Goal: Information Seeking & Learning: Learn about a topic

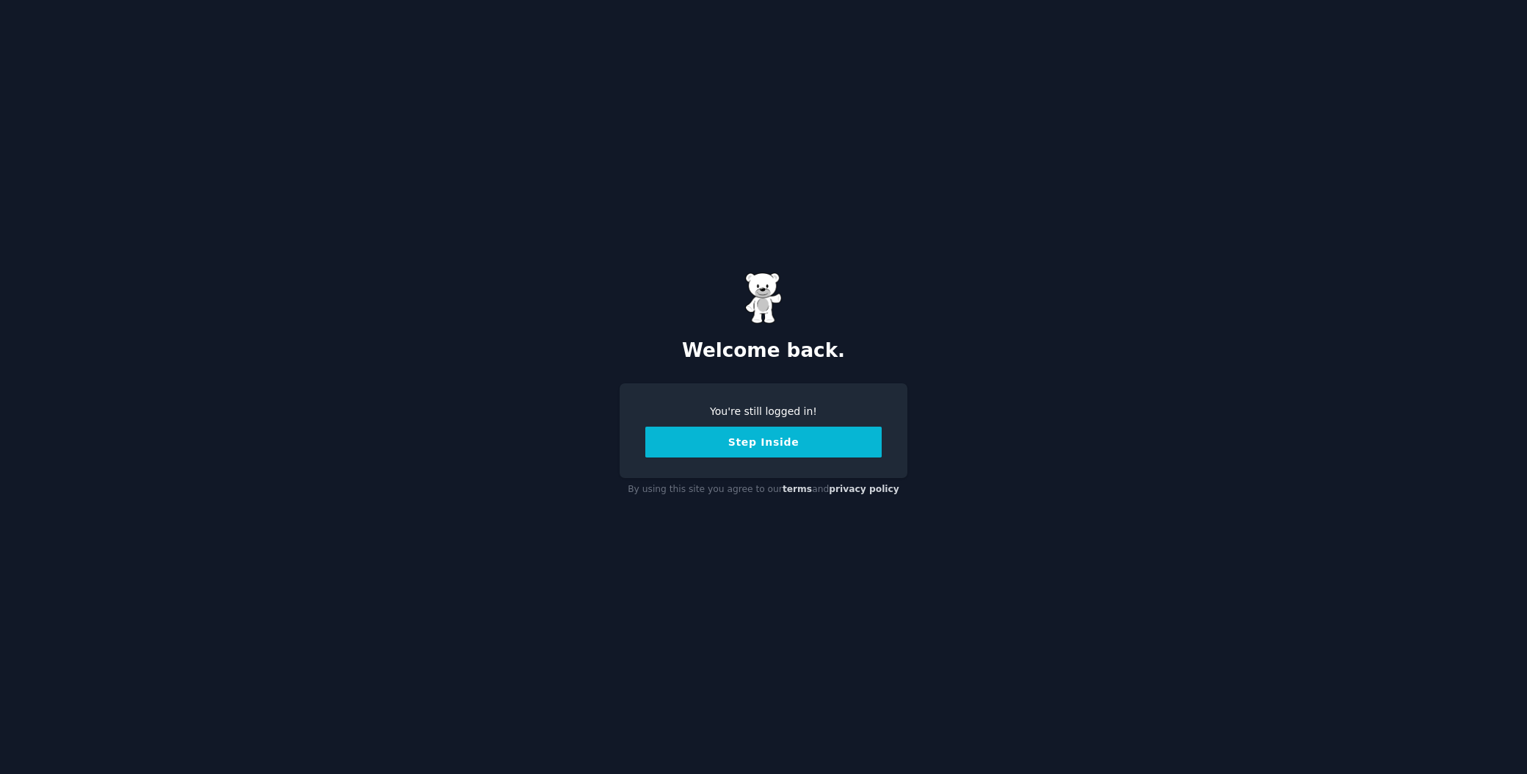
click at [761, 434] on button "Step Inside" at bounding box center [763, 442] width 236 height 31
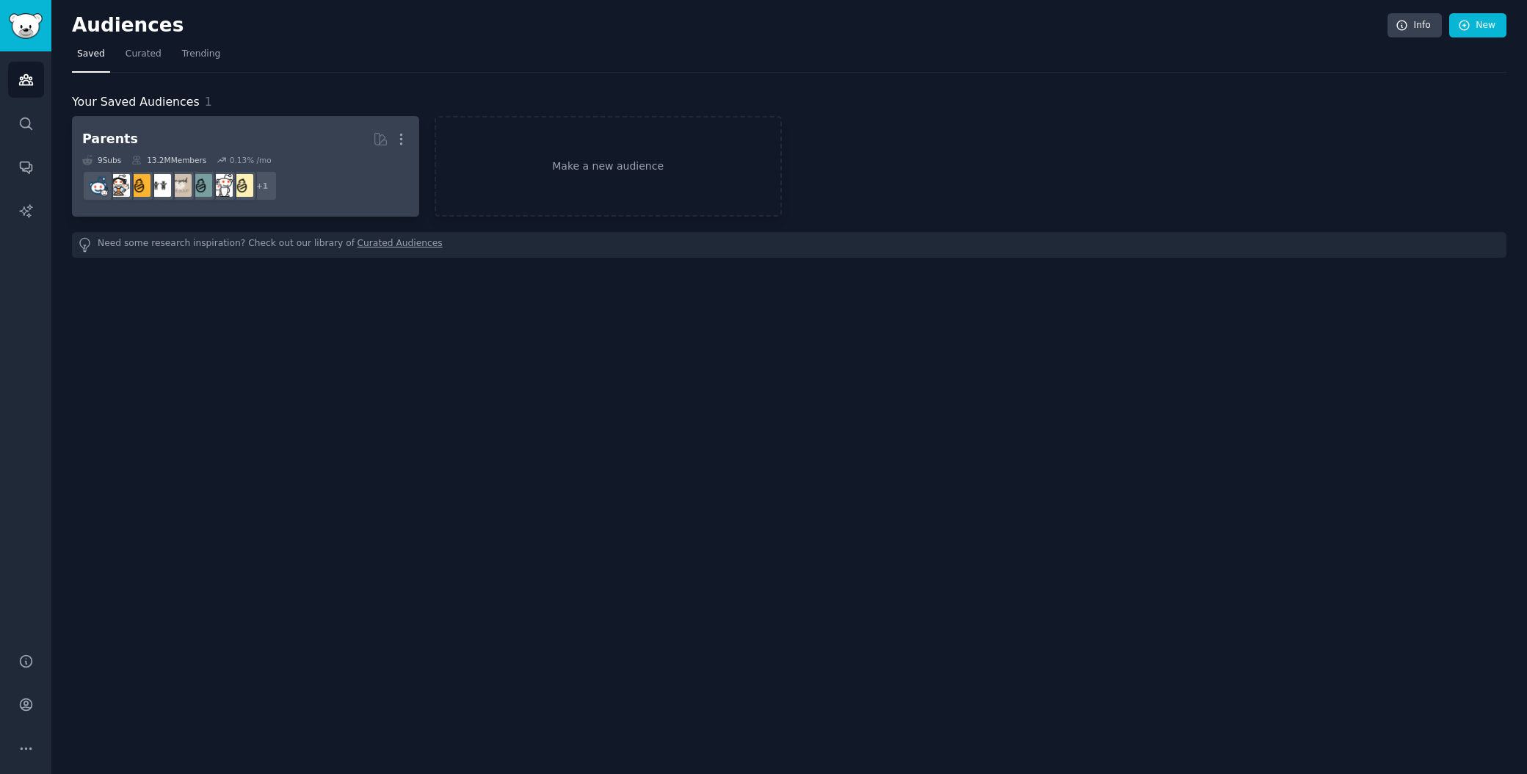
click at [248, 136] on h2 "Parents More" at bounding box center [245, 139] width 327 height 26
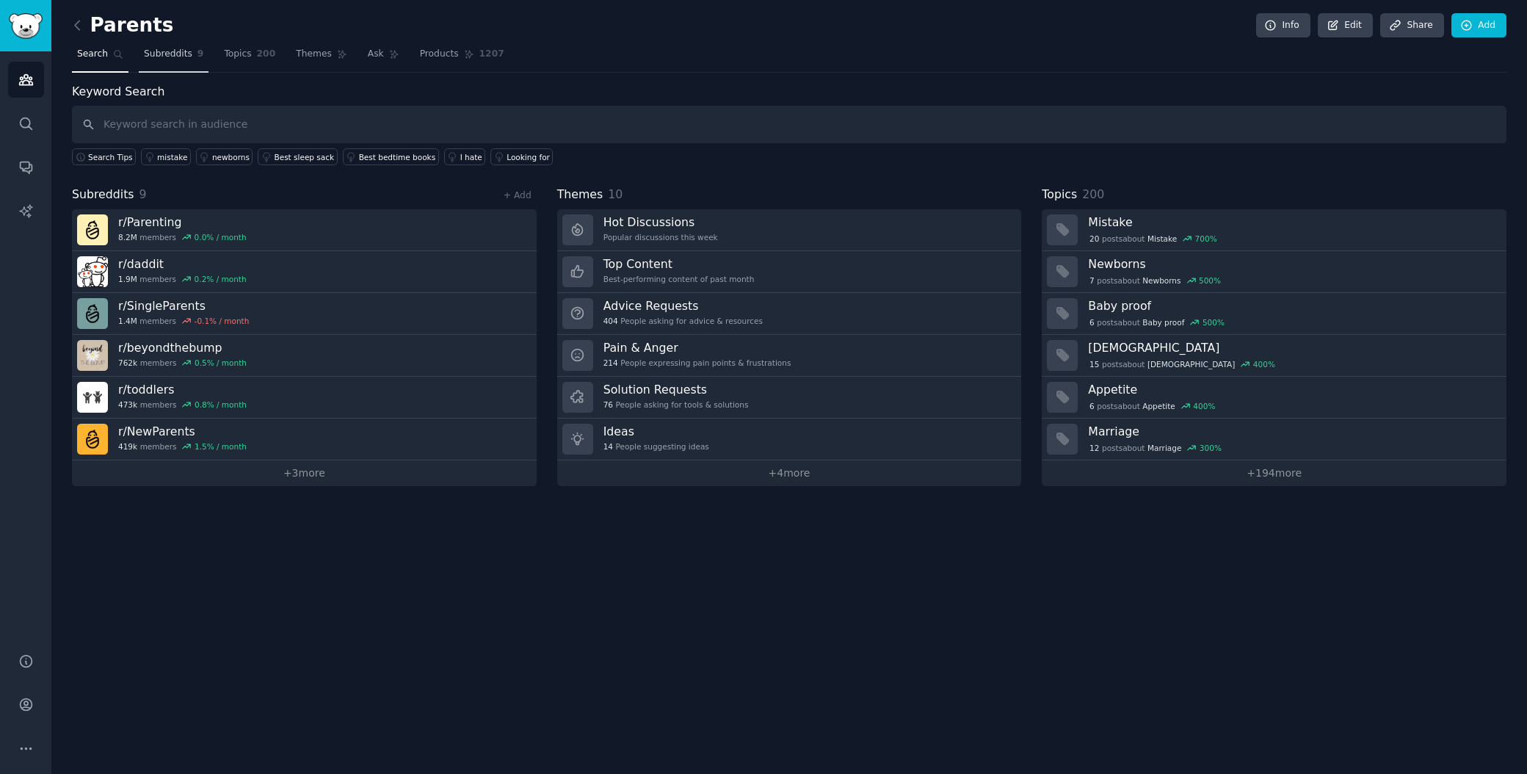
click at [153, 61] on link "Subreddits 9" at bounding box center [174, 58] width 70 height 30
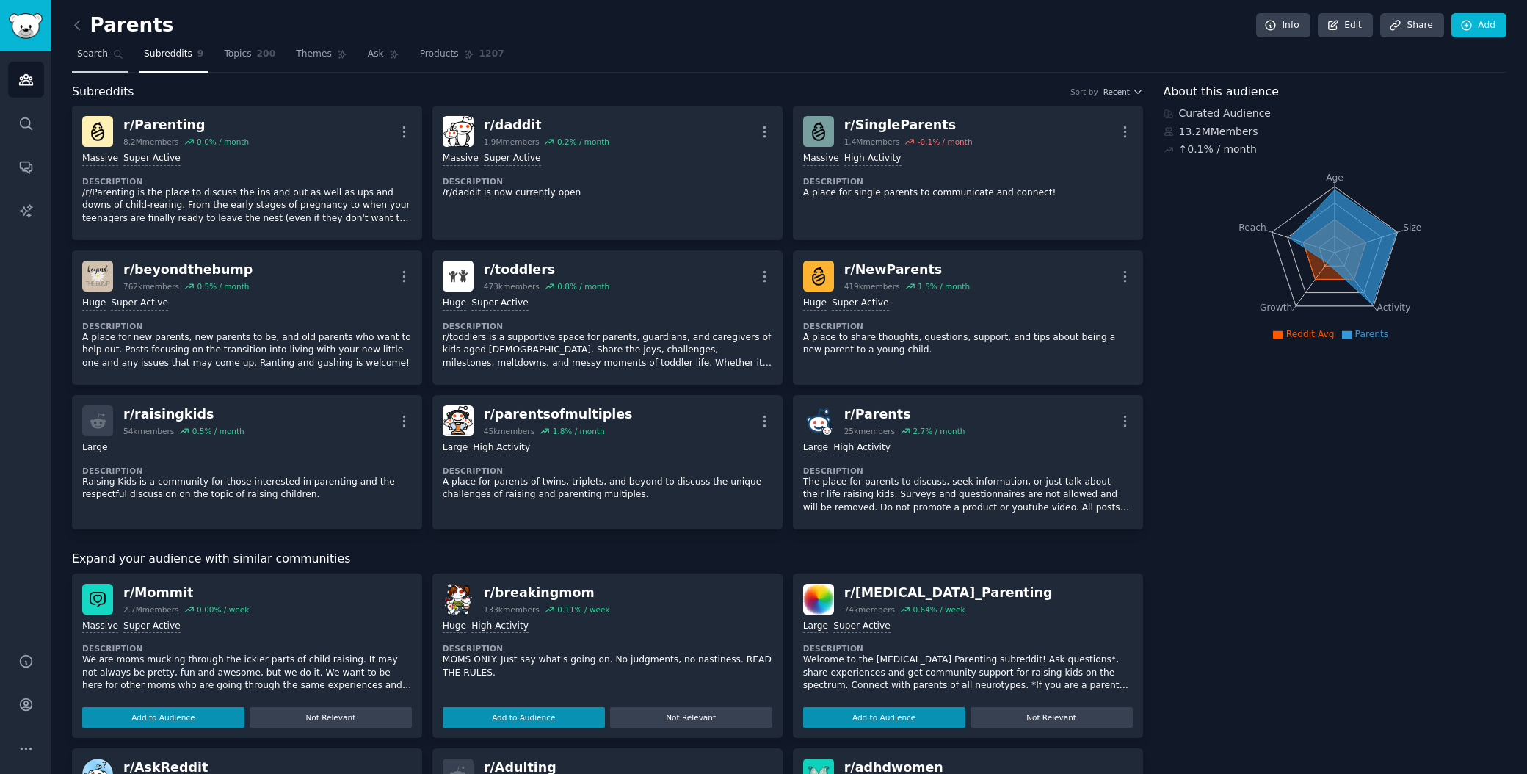
click at [102, 50] on span "Search" at bounding box center [92, 54] width 31 height 13
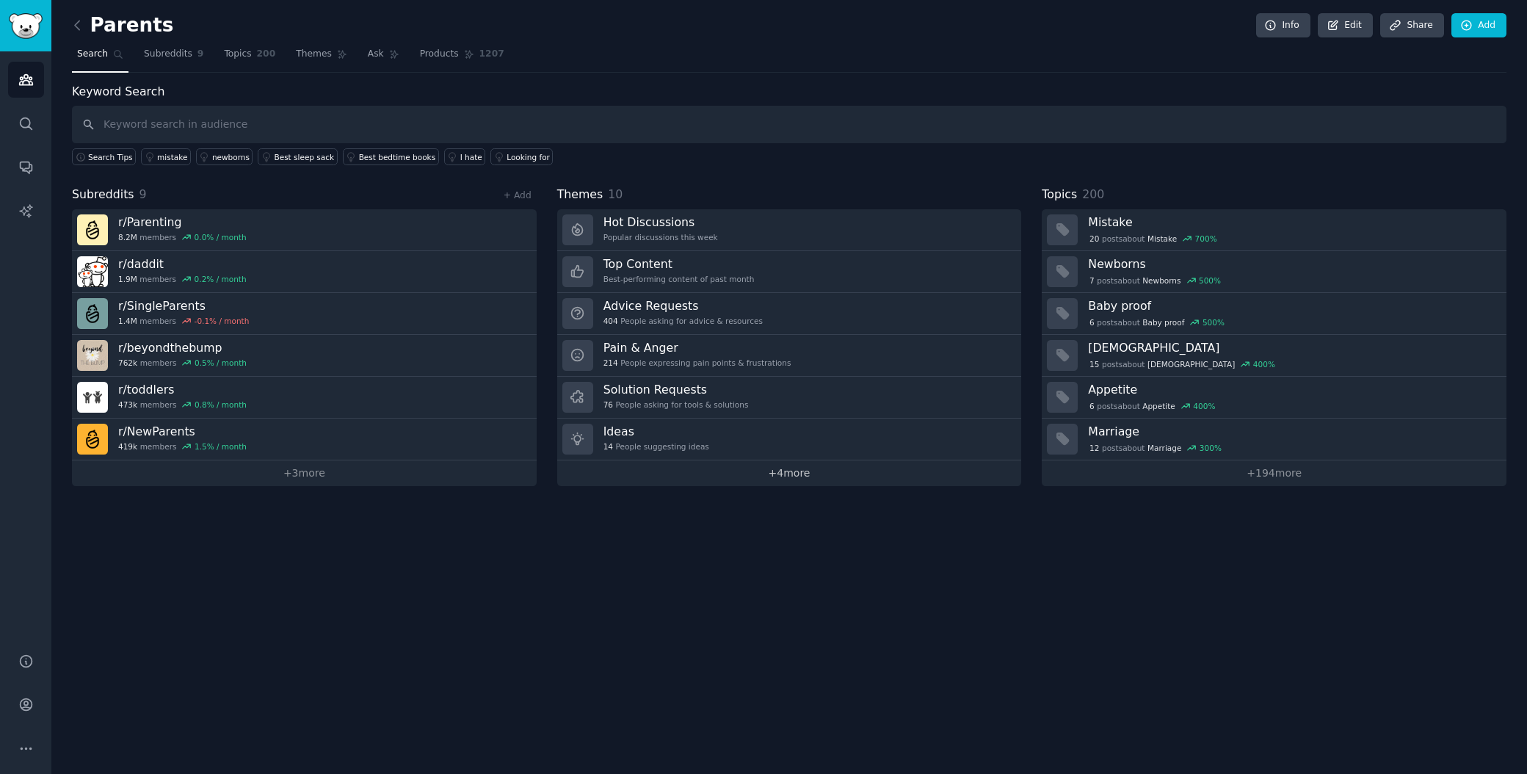
click at [720, 475] on link "+ 4 more" at bounding box center [789, 473] width 465 height 26
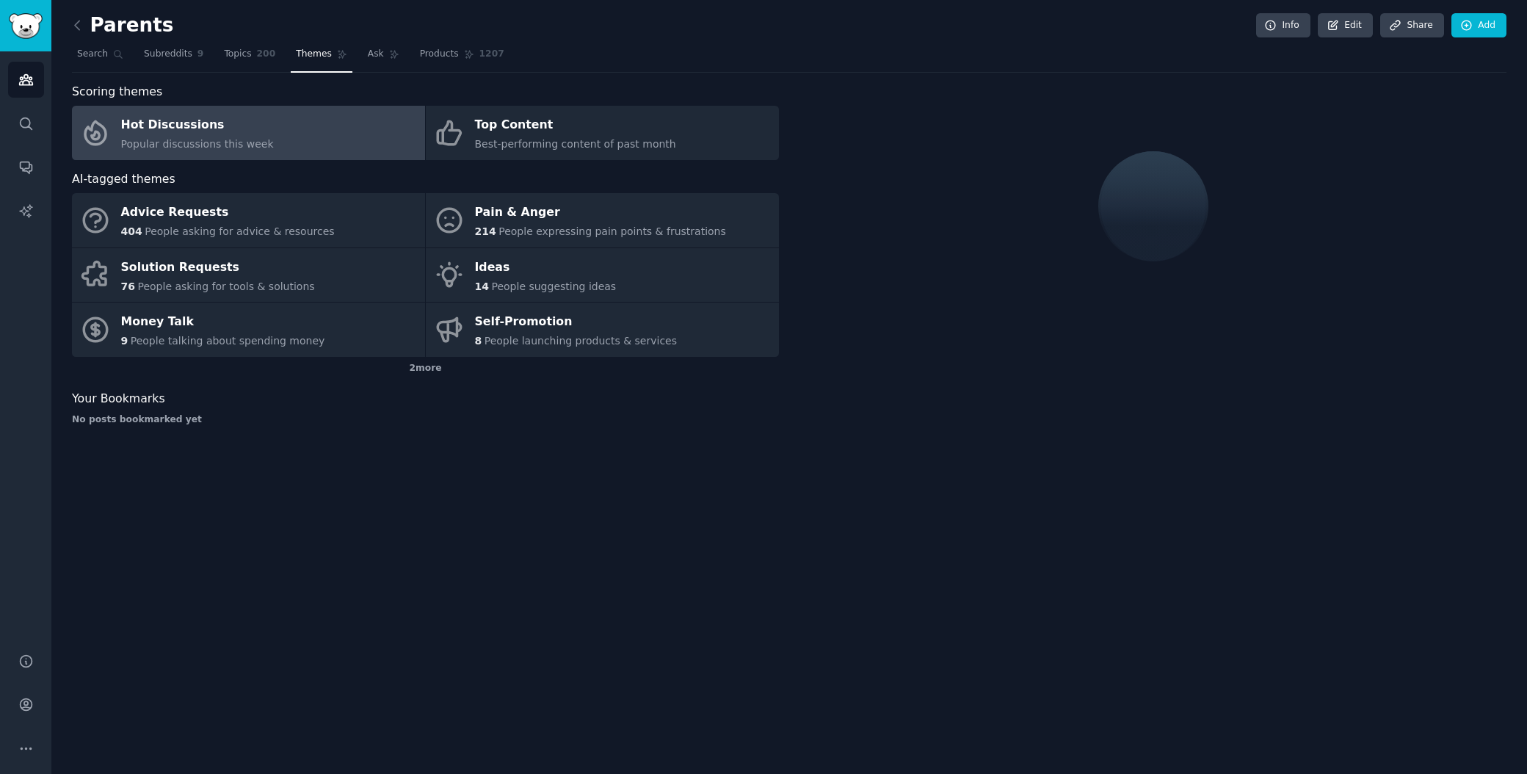
click at [327, 128] on link "Hot Discussions Popular discussions this week" at bounding box center [248, 133] width 353 height 54
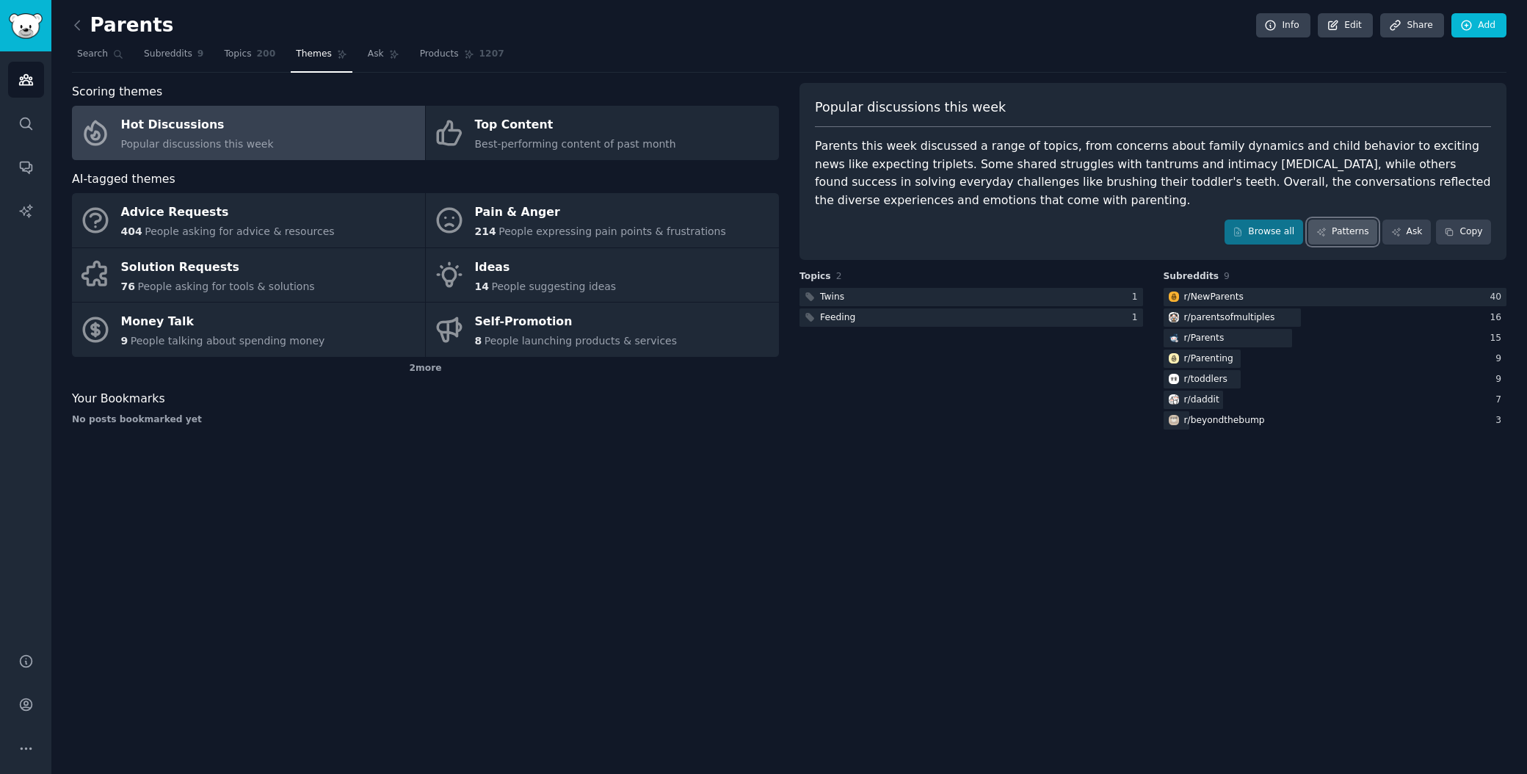
click at [1347, 240] on link "Patterns" at bounding box center [1342, 232] width 69 height 25
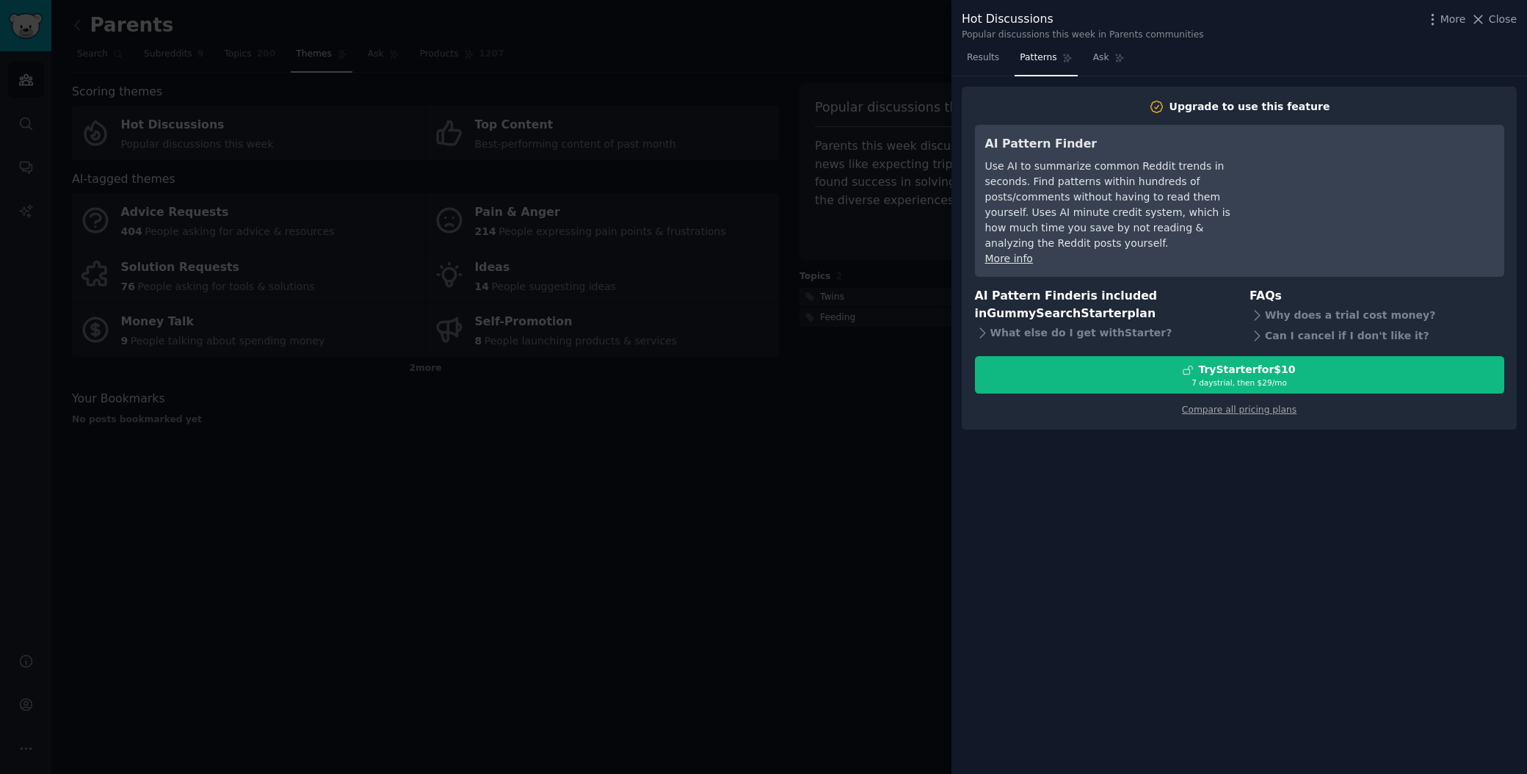
click at [801, 236] on div at bounding box center [763, 387] width 1527 height 774
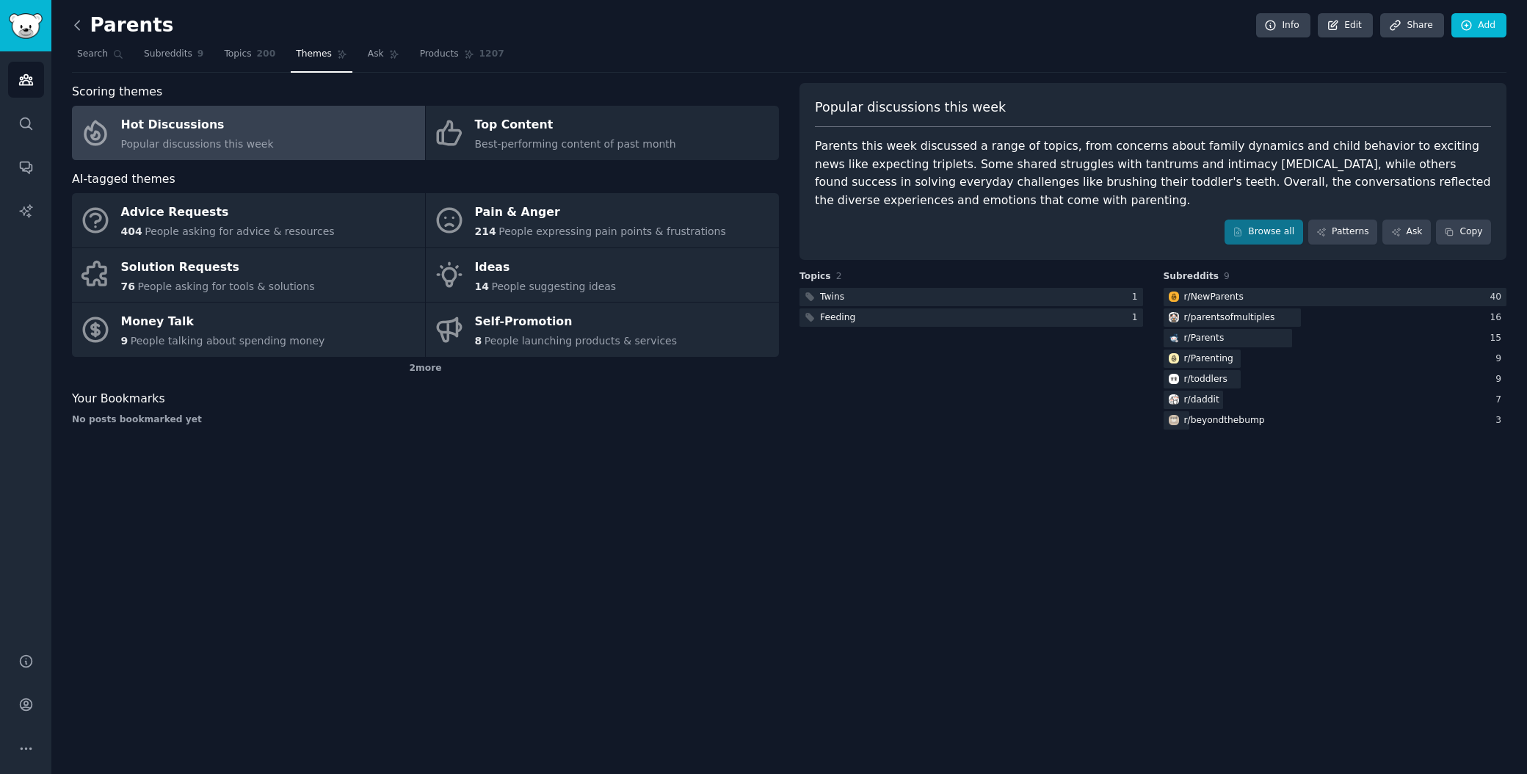
click at [79, 26] on icon at bounding box center [77, 25] width 15 height 15
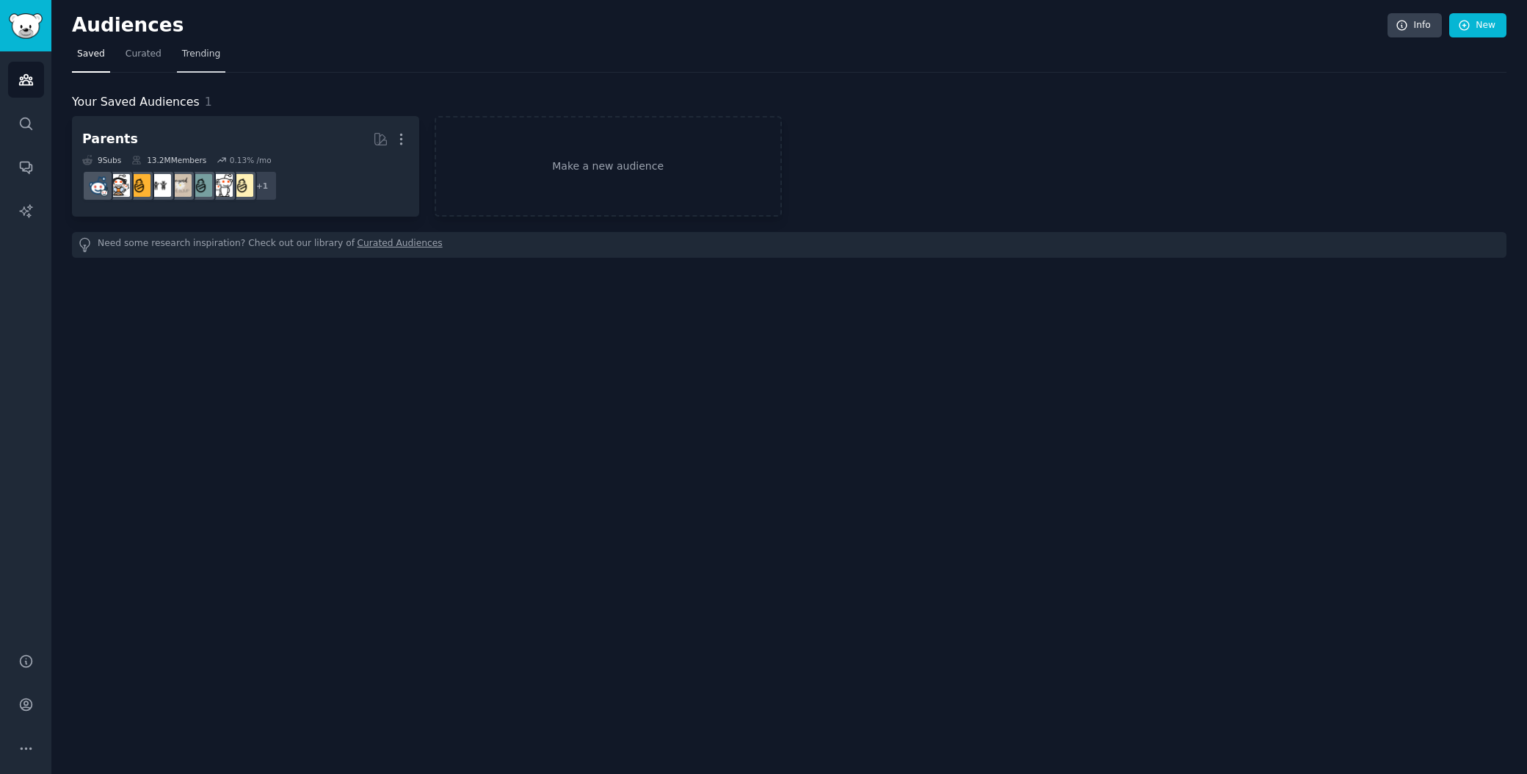
click at [199, 58] on span "Trending" at bounding box center [201, 54] width 38 height 13
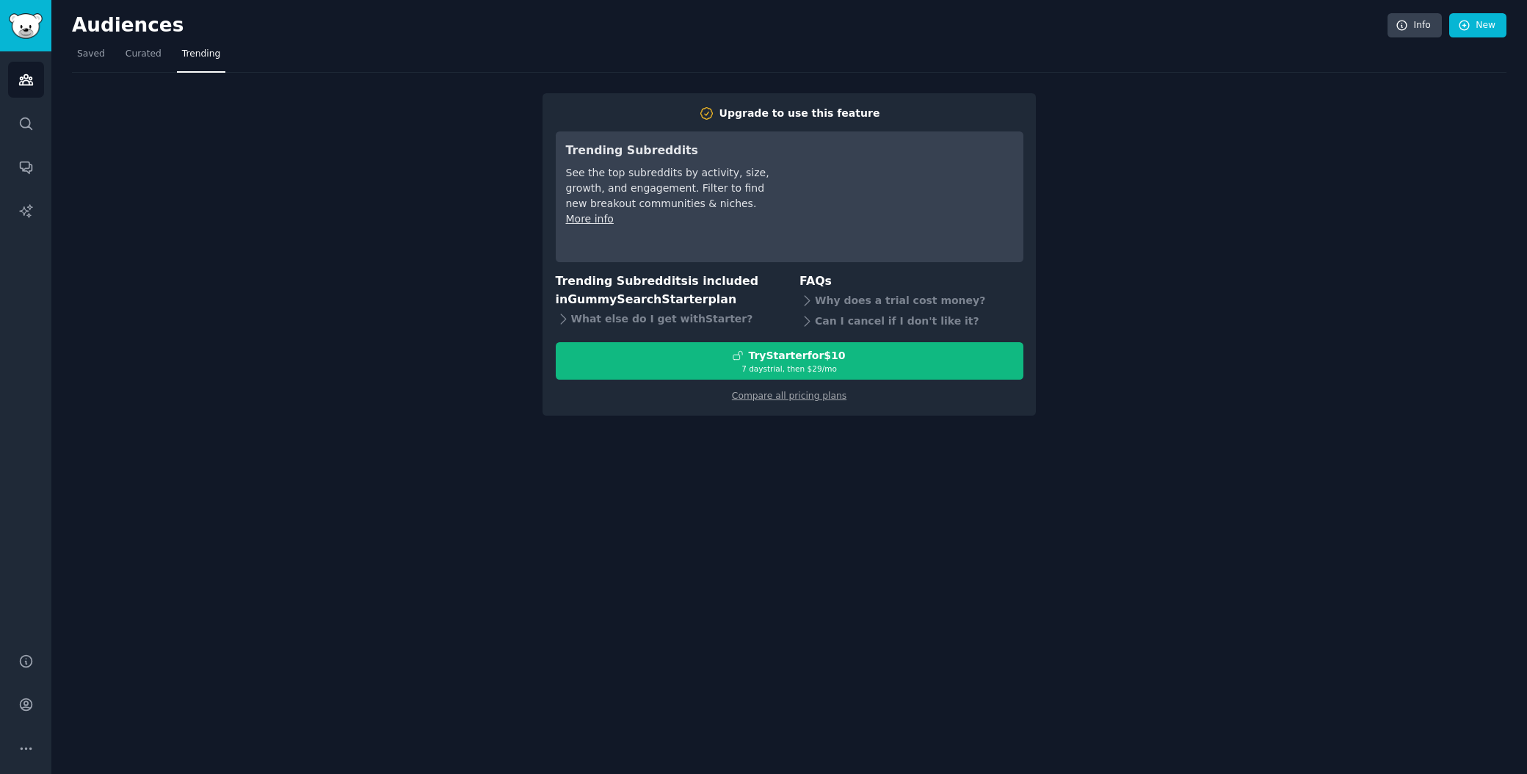
click at [297, 273] on div "Upgrade to use this feature Trending Subreddits See the top subreddits by activ…" at bounding box center [789, 244] width 1435 height 343
click at [18, 80] on icon "Sidebar" at bounding box center [25, 79] width 15 height 15
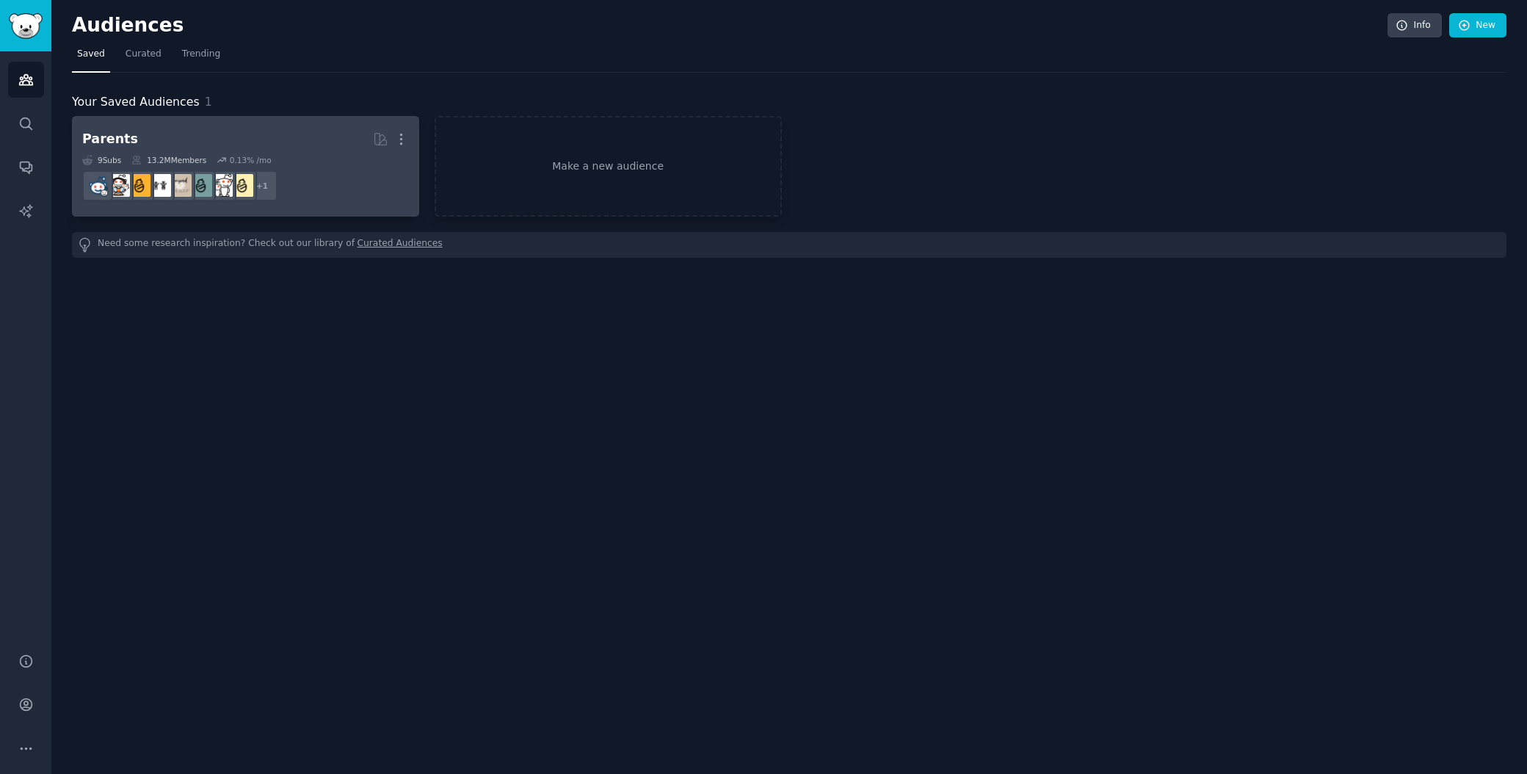
click at [247, 146] on h2 "Parents More" at bounding box center [245, 139] width 327 height 26
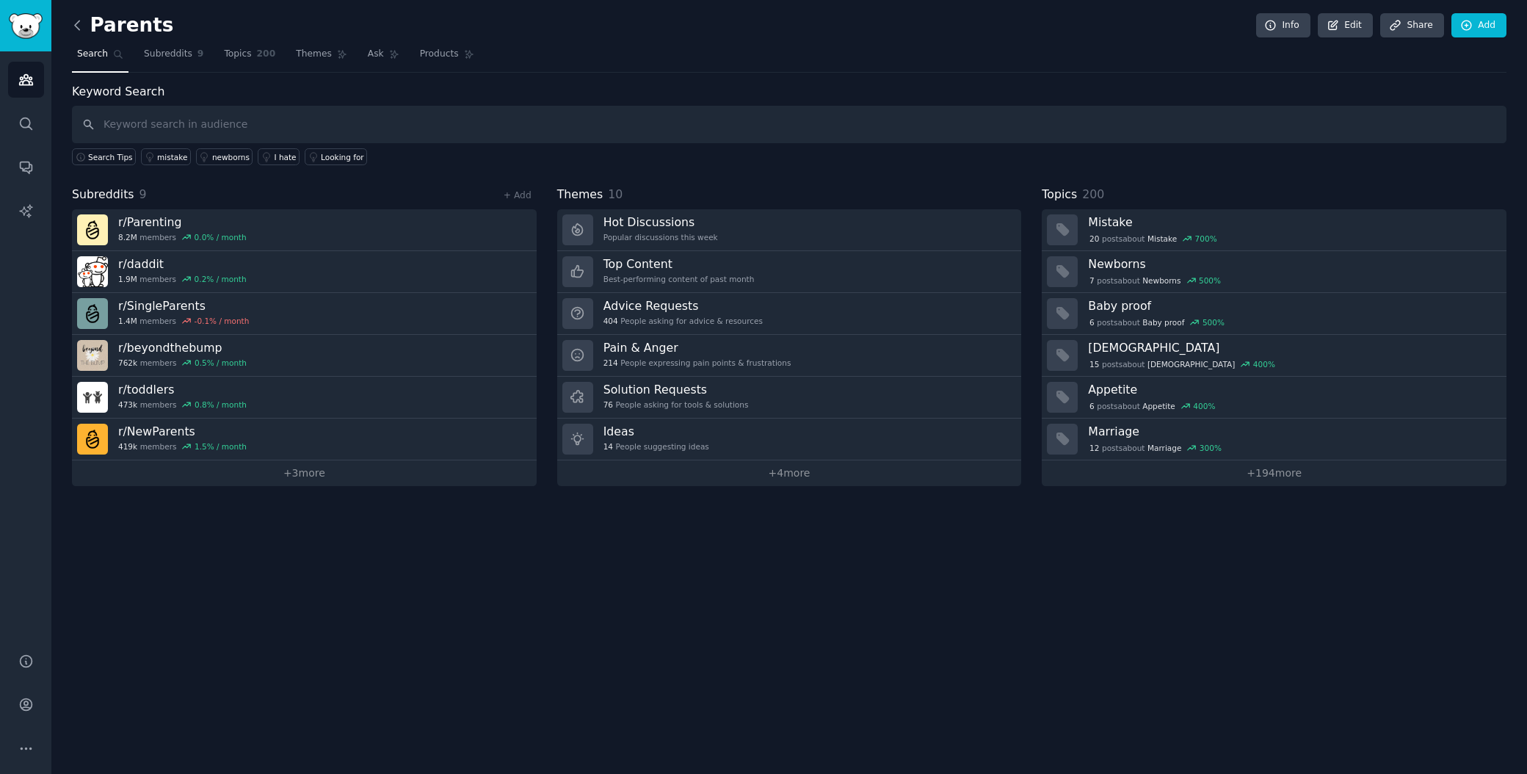
click at [75, 26] on icon at bounding box center [77, 25] width 4 height 9
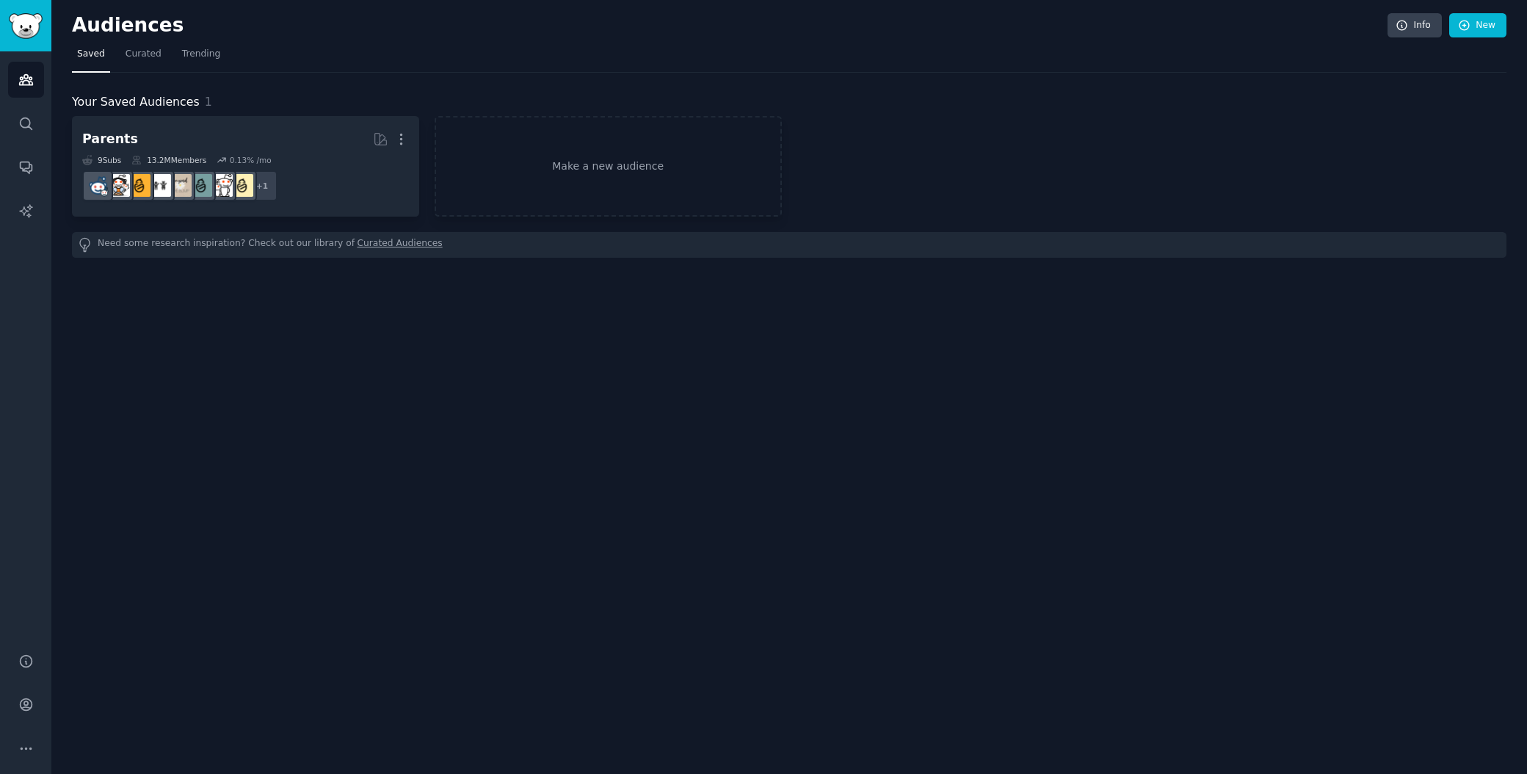
click at [75, 26] on h2 "Audiences" at bounding box center [730, 25] width 1316 height 23
click at [29, 82] on icon "Sidebar" at bounding box center [25, 80] width 13 height 10
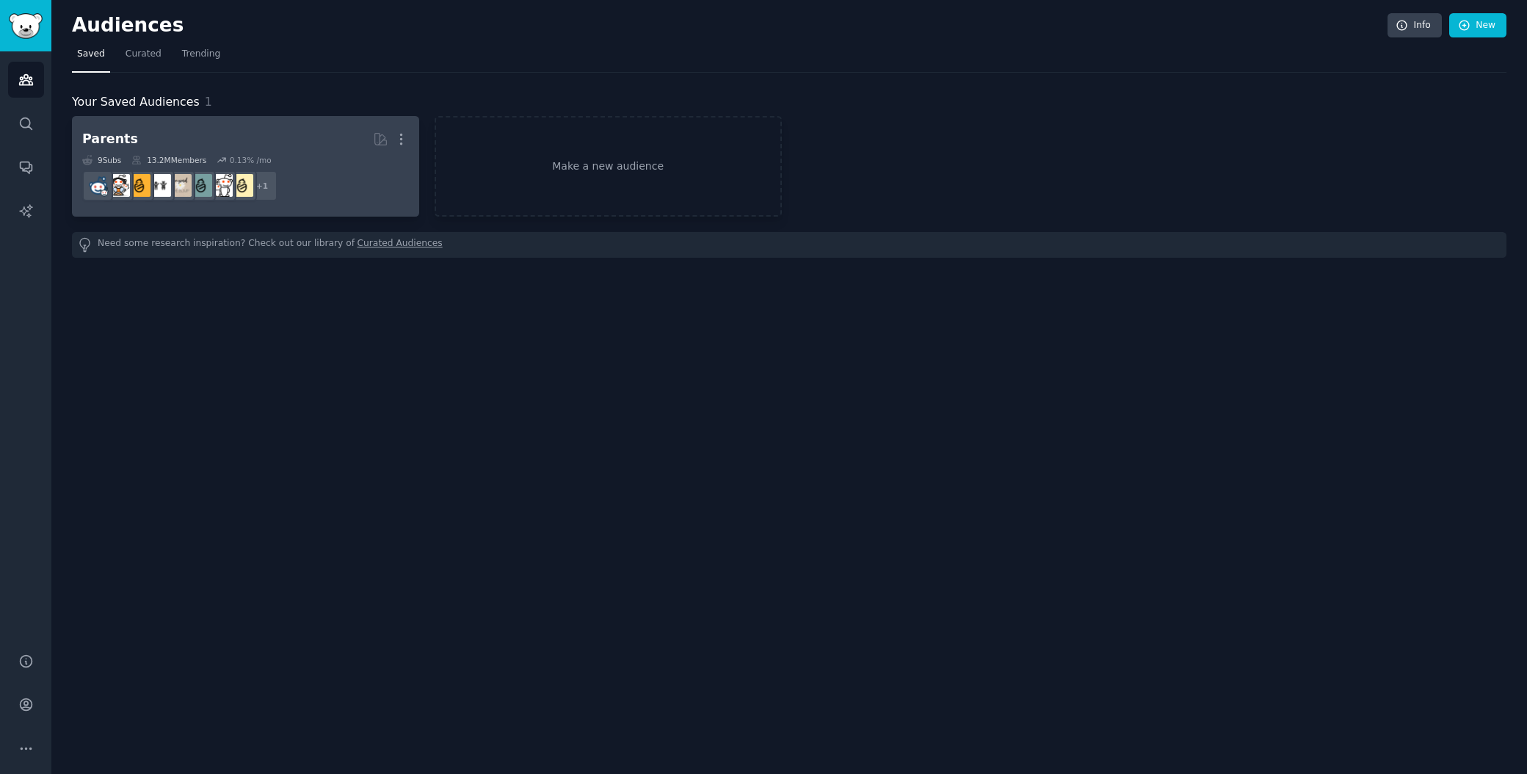
click at [294, 157] on div "9 Sub s 13.2M Members 0.13 % /mo" at bounding box center [245, 160] width 327 height 10
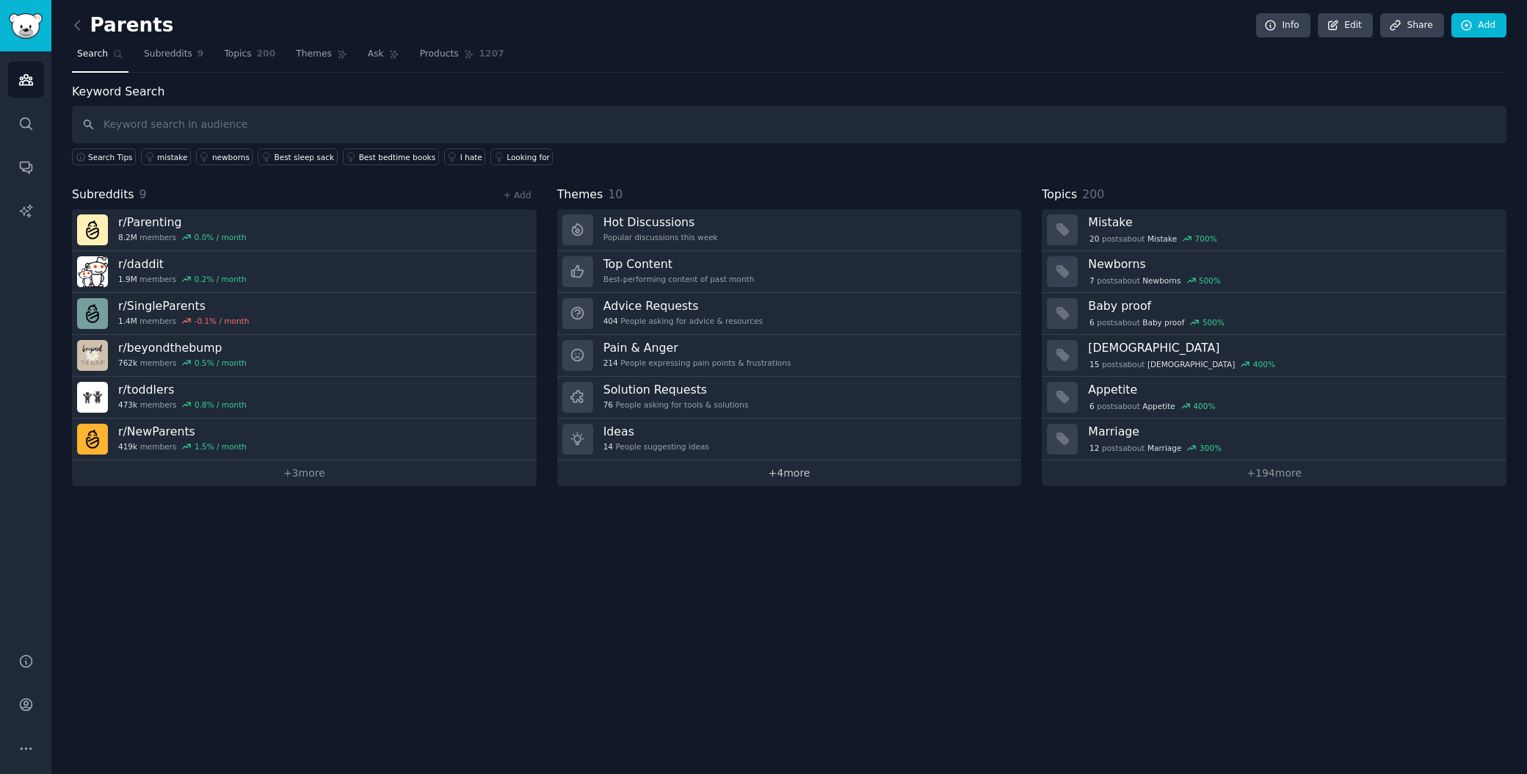
click at [796, 474] on link "+ 4 more" at bounding box center [789, 473] width 465 height 26
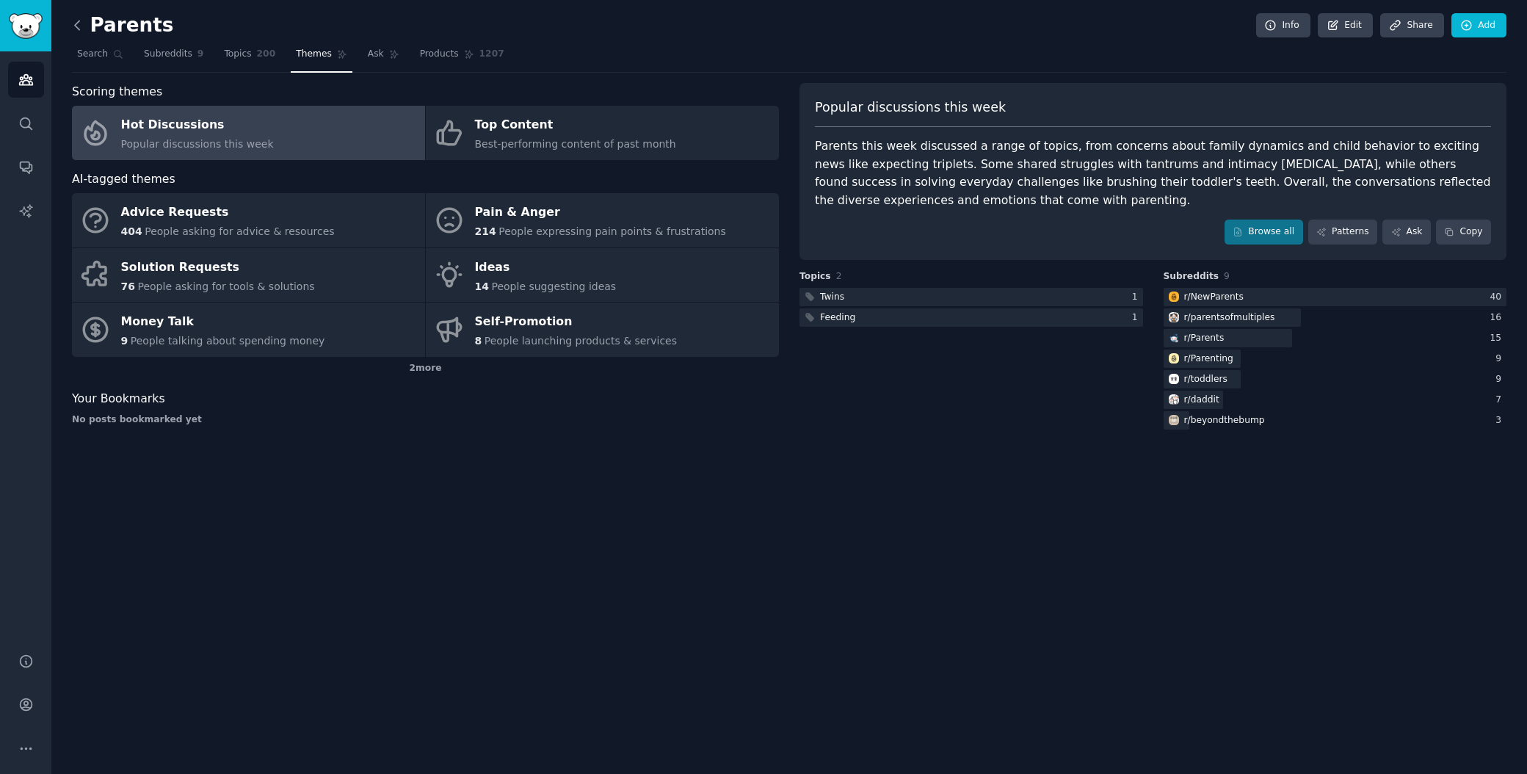
click at [84, 27] on icon at bounding box center [77, 25] width 15 height 15
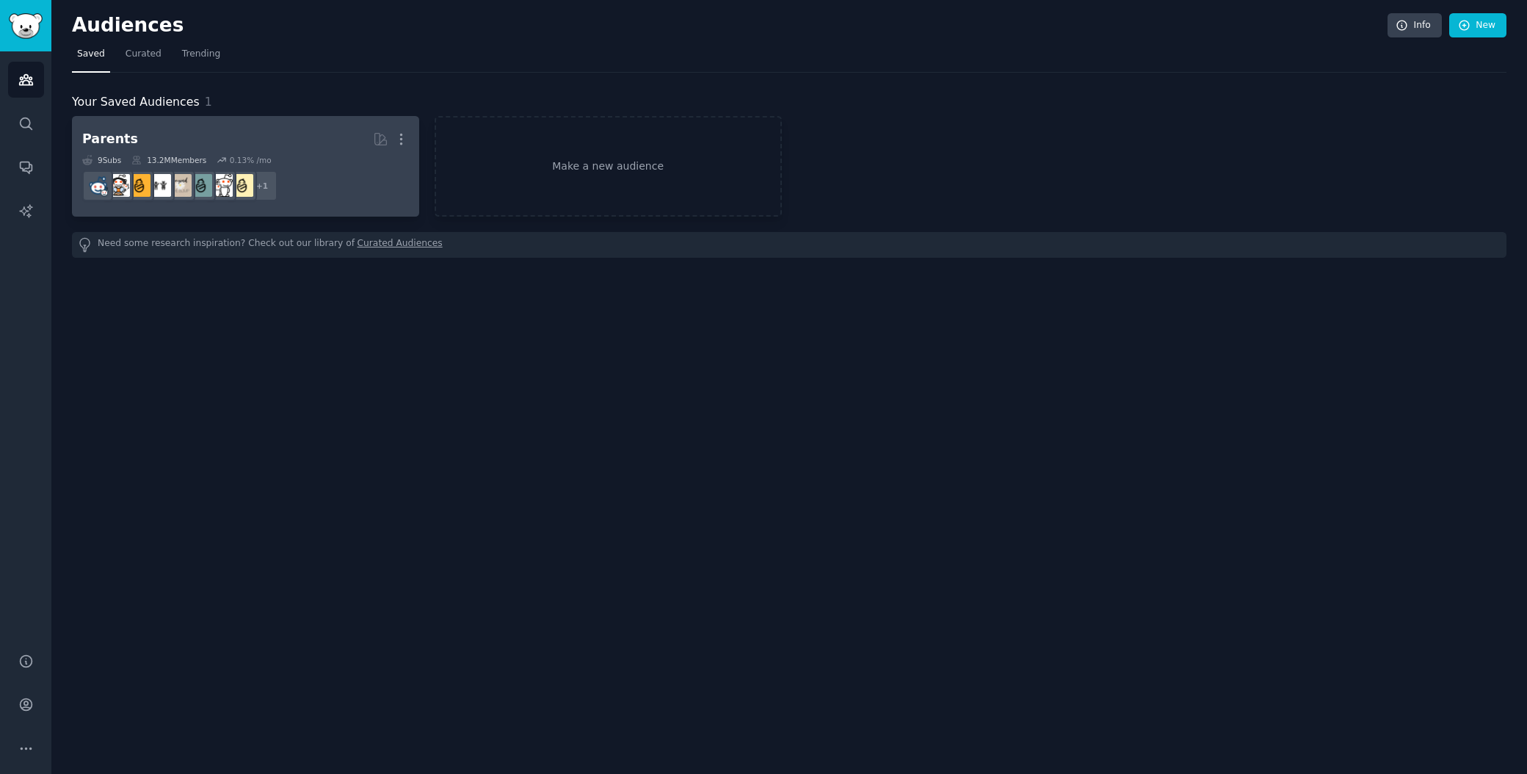
click at [215, 152] on div "Parents More 9 Sub s 13.2M Members 0.13 % /mo + 1" at bounding box center [245, 166] width 327 height 80
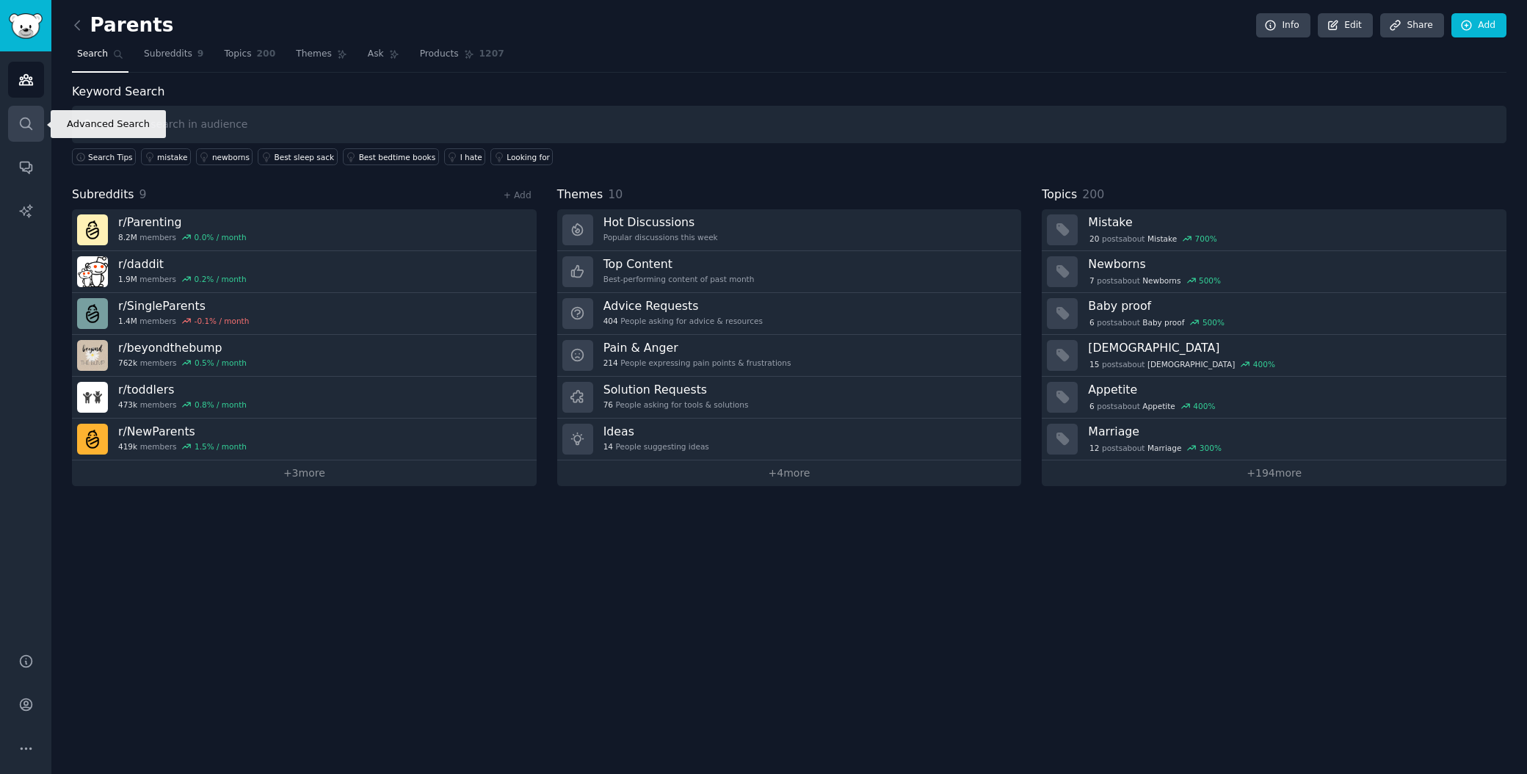
click at [27, 129] on icon "Sidebar" at bounding box center [25, 123] width 15 height 15
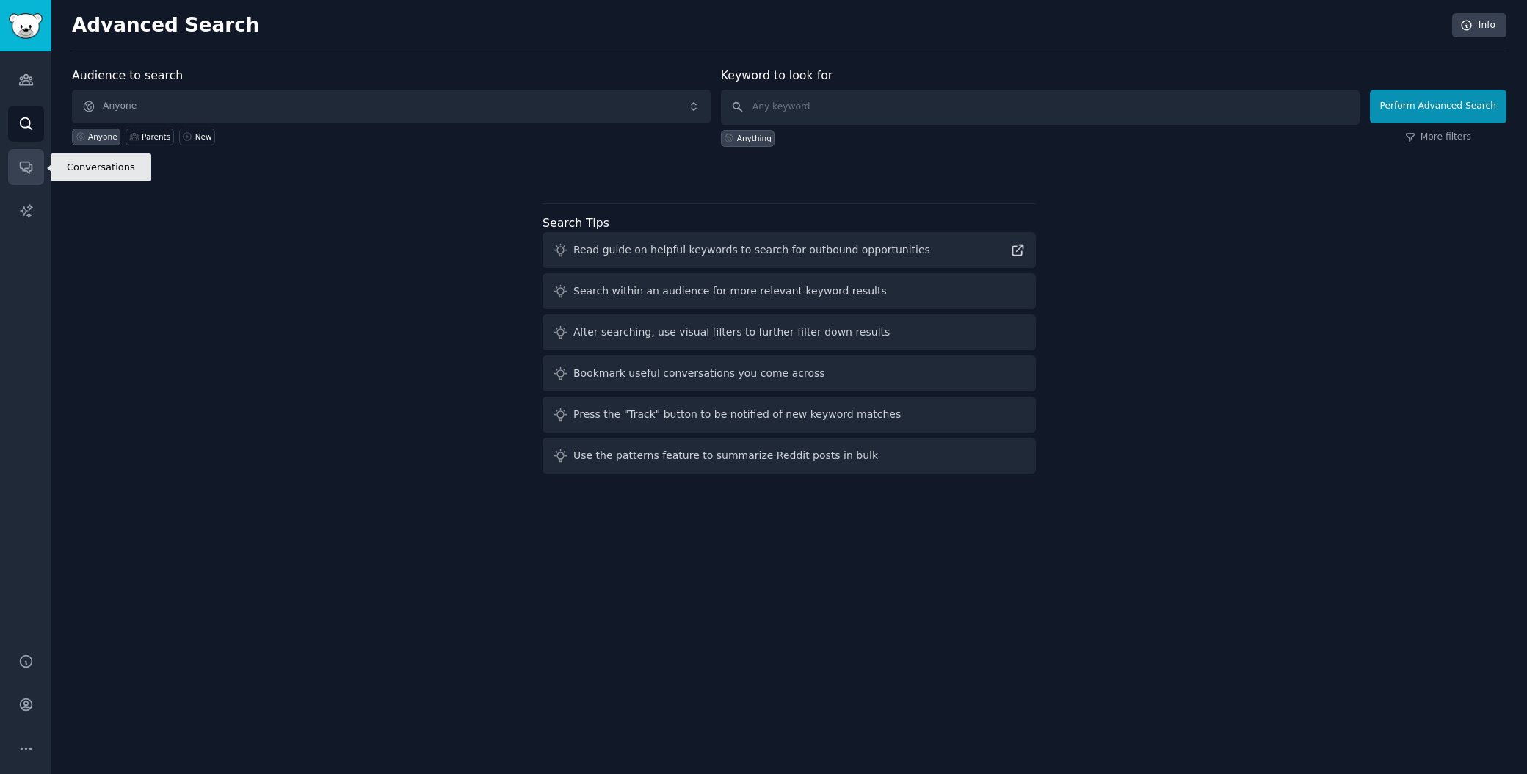
click at [34, 173] on link "Conversations" at bounding box center [26, 167] width 36 height 36
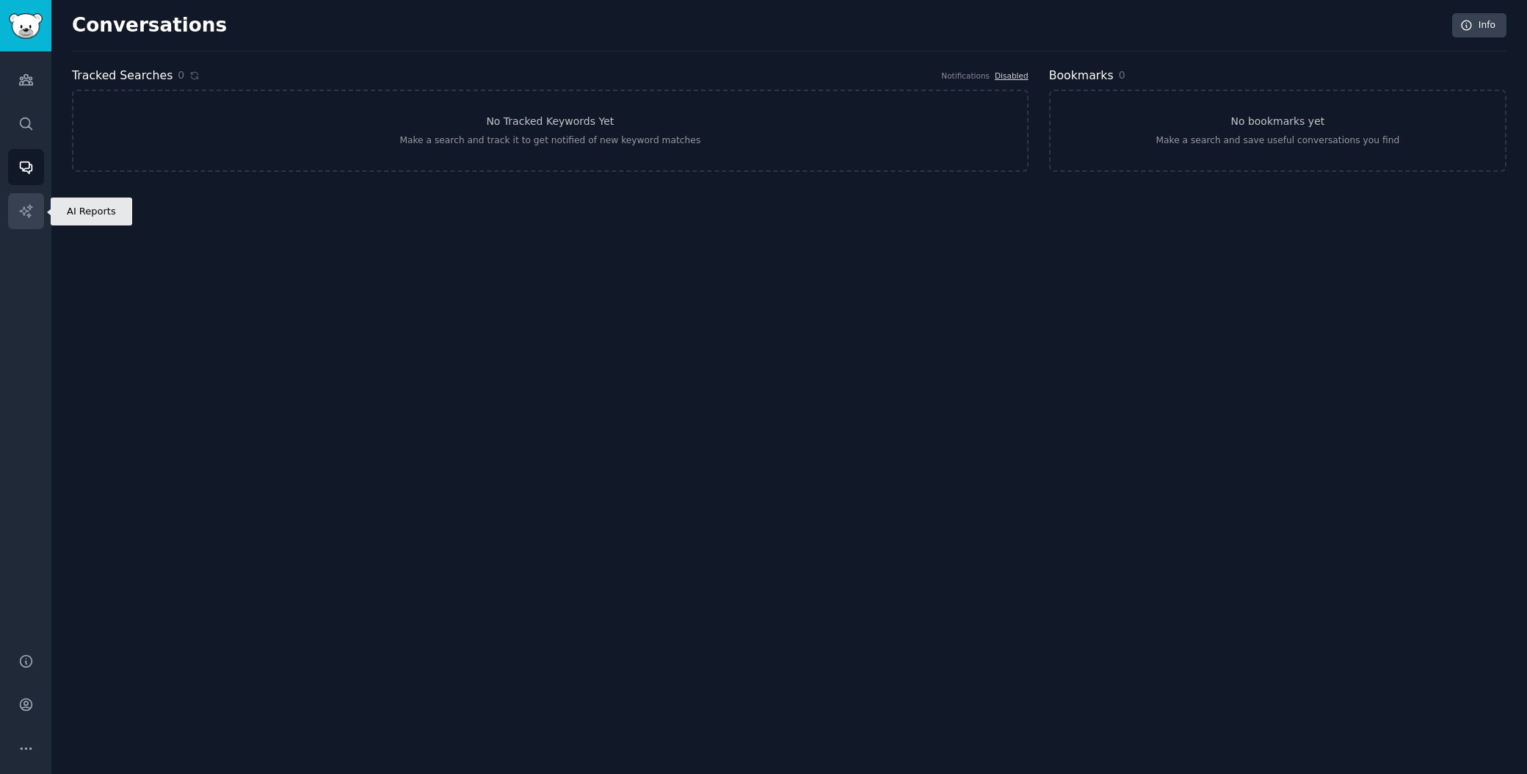
click at [29, 205] on icon "Sidebar" at bounding box center [25, 210] width 12 height 12
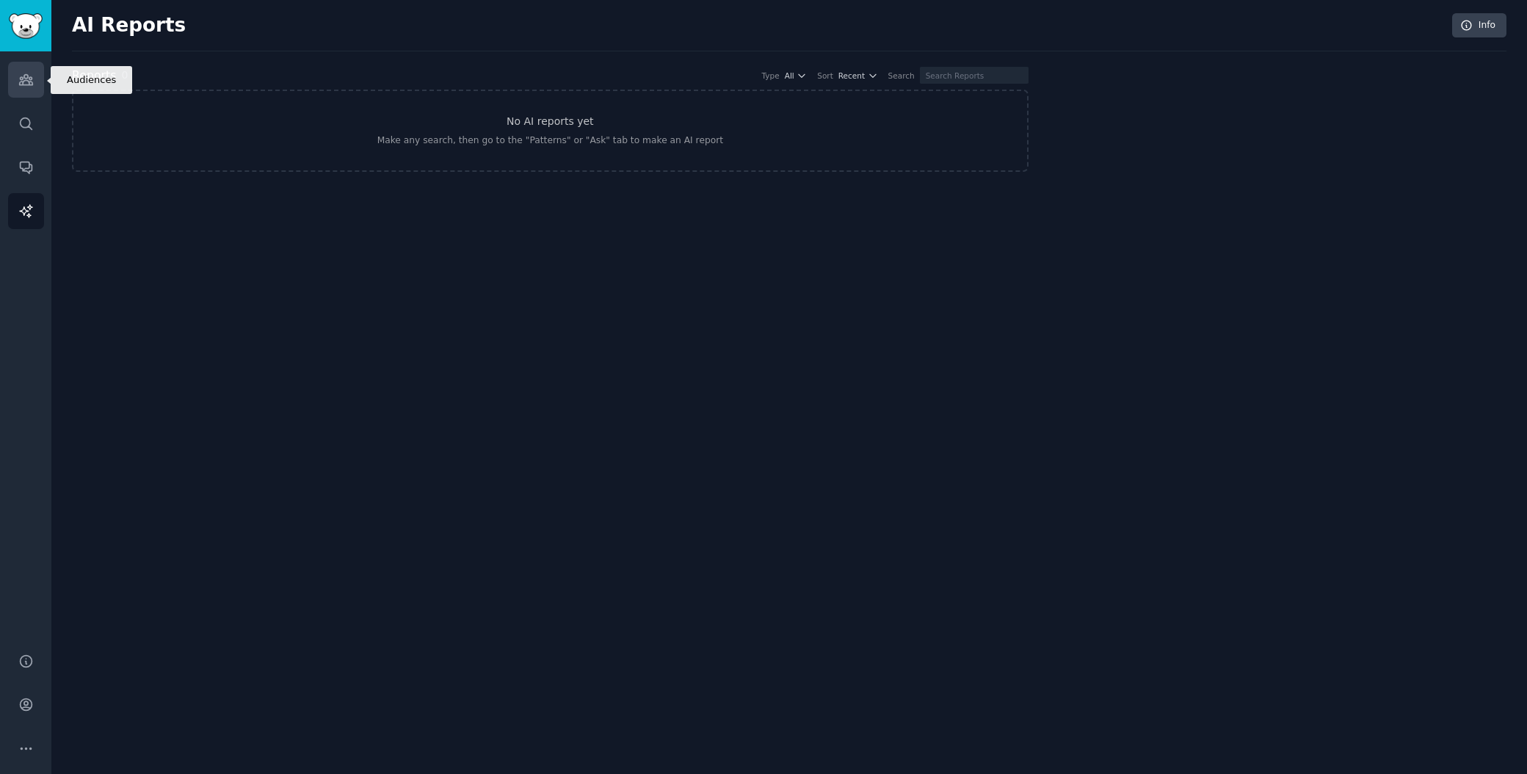
click at [30, 82] on icon "Sidebar" at bounding box center [25, 80] width 13 height 10
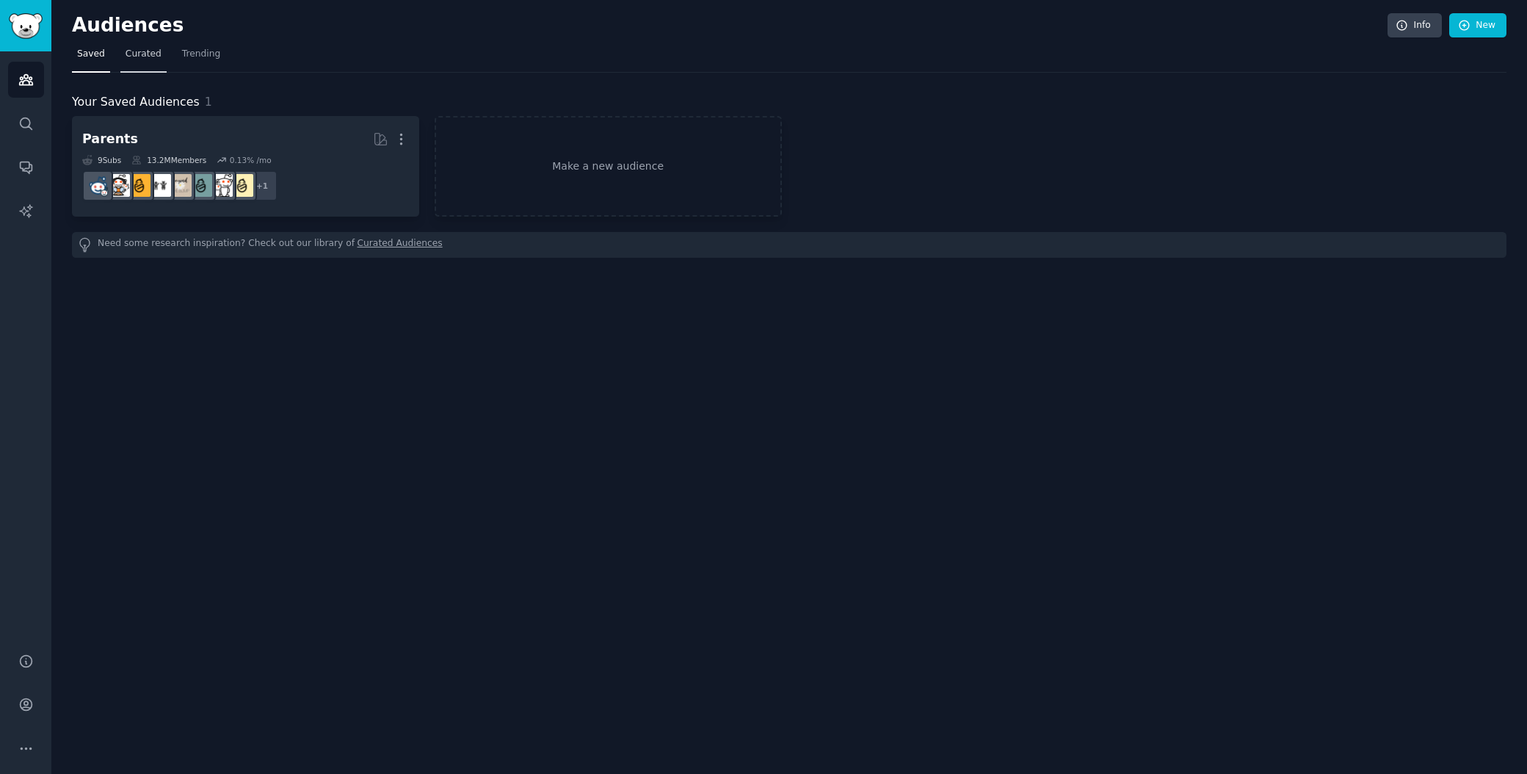
click at [138, 56] on span "Curated" at bounding box center [144, 54] width 36 height 13
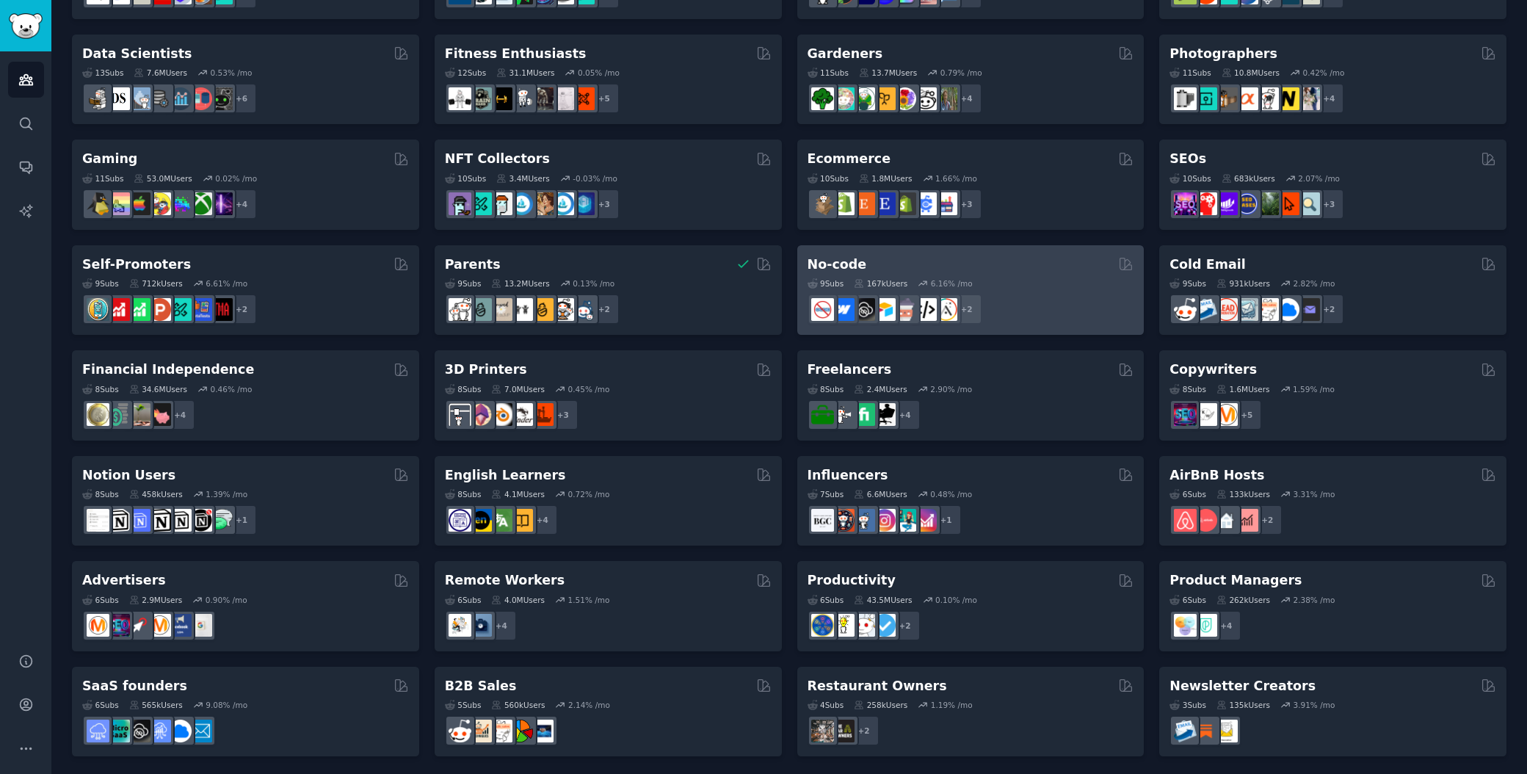
scroll to position [400, 0]
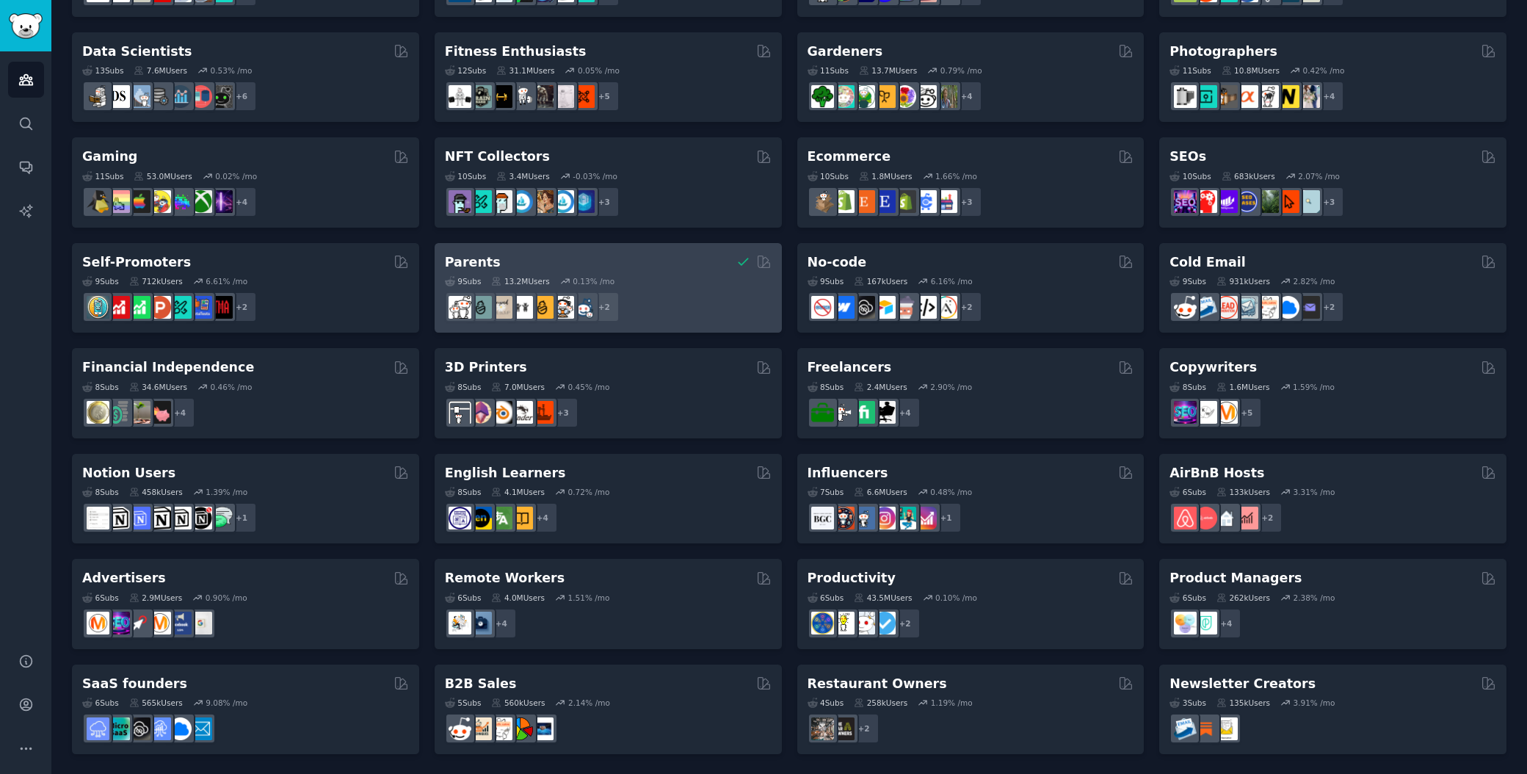
click at [553, 254] on div "Parents" at bounding box center [608, 262] width 327 height 18
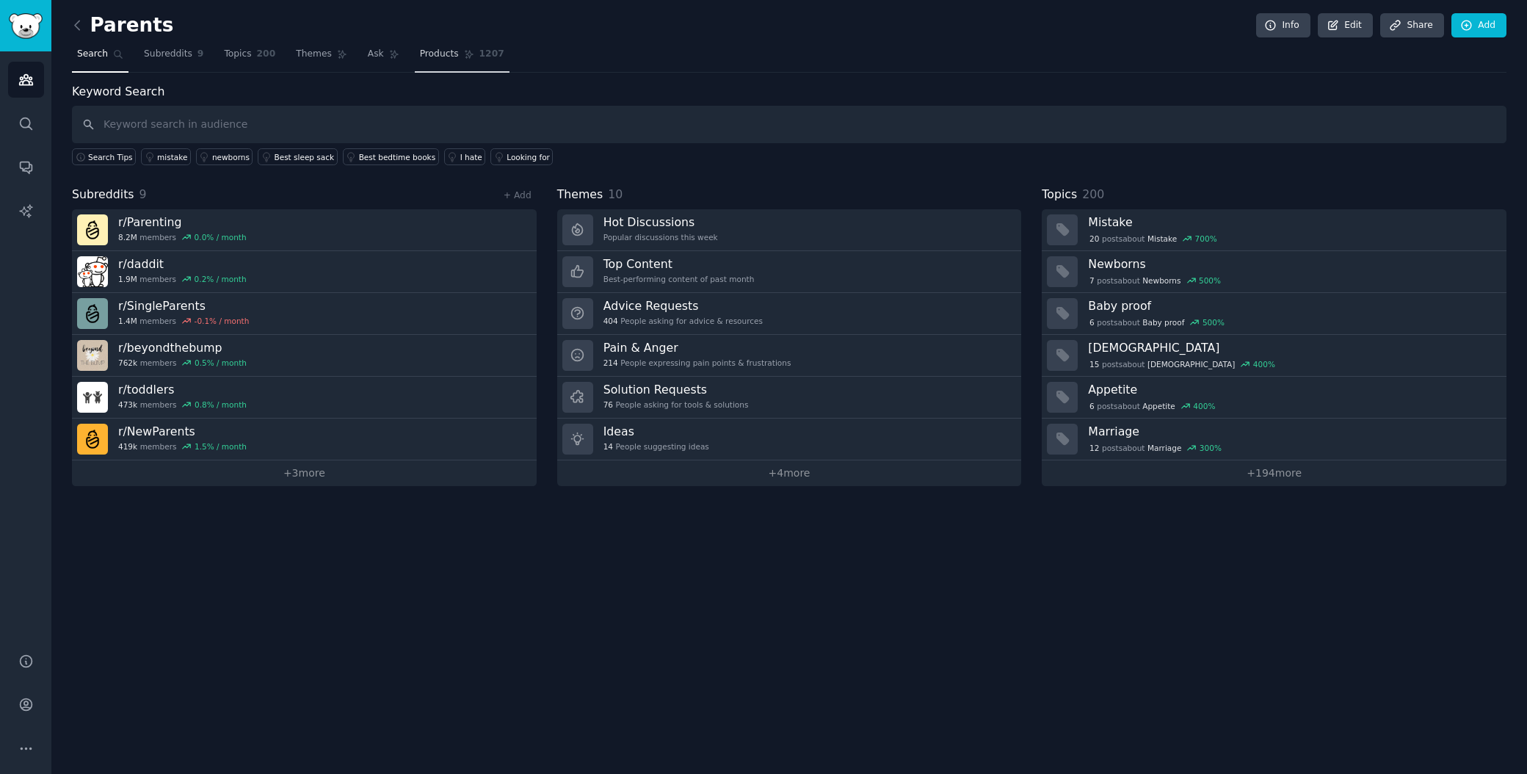
click at [420, 55] on span "Products" at bounding box center [439, 54] width 39 height 13
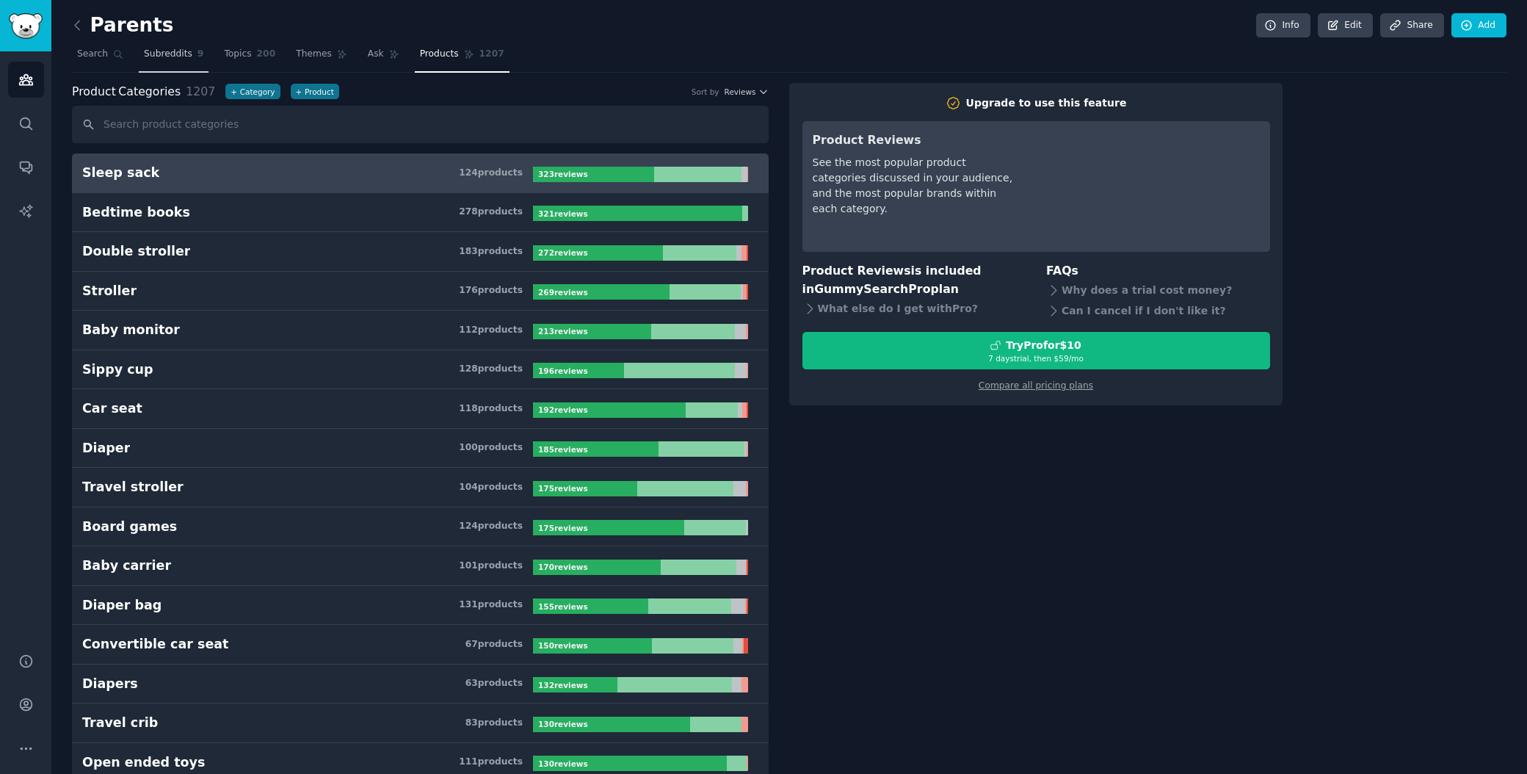
click at [186, 59] on link "Subreddits 9" at bounding box center [174, 58] width 70 height 30
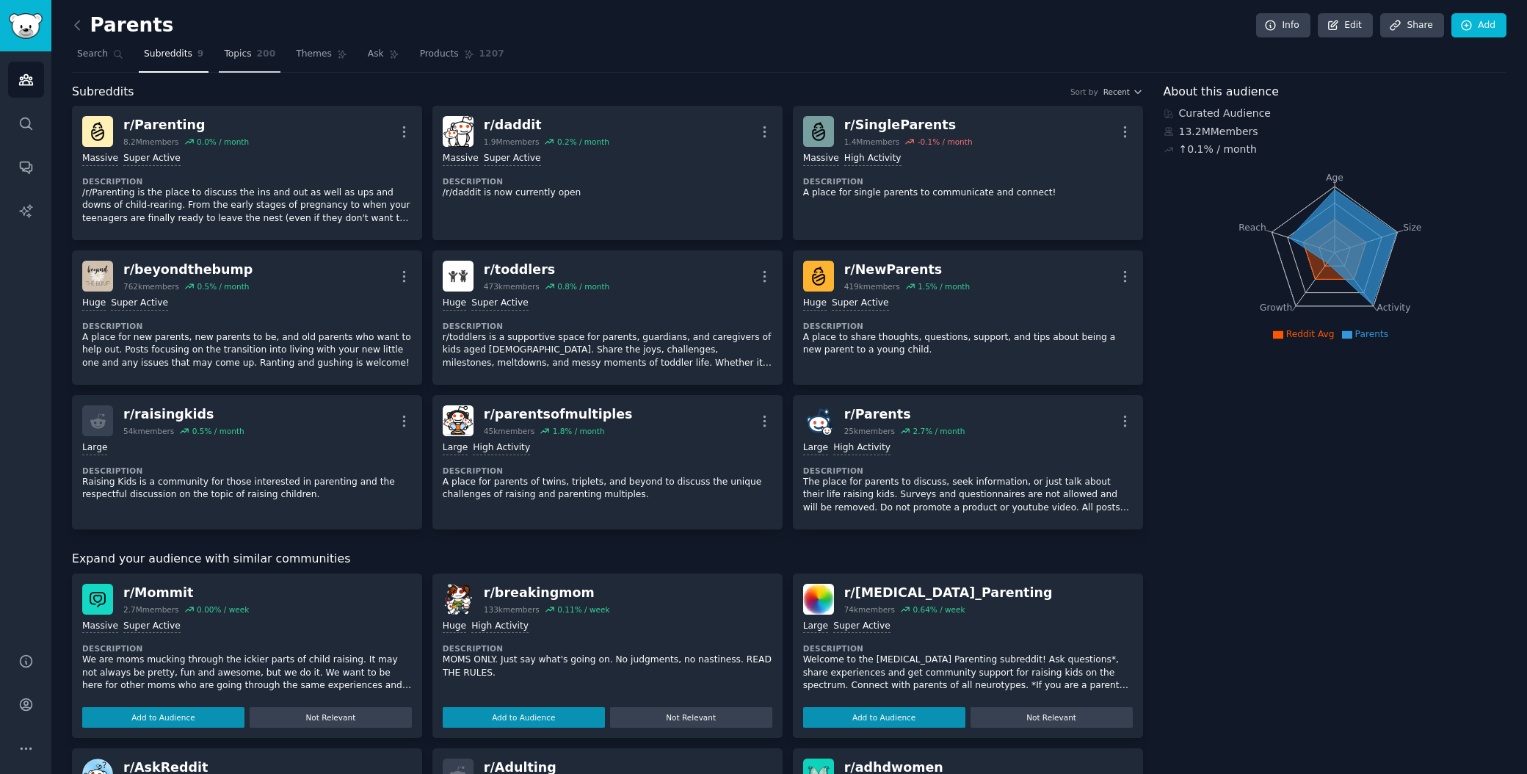
click at [233, 59] on span "Topics" at bounding box center [237, 54] width 27 height 13
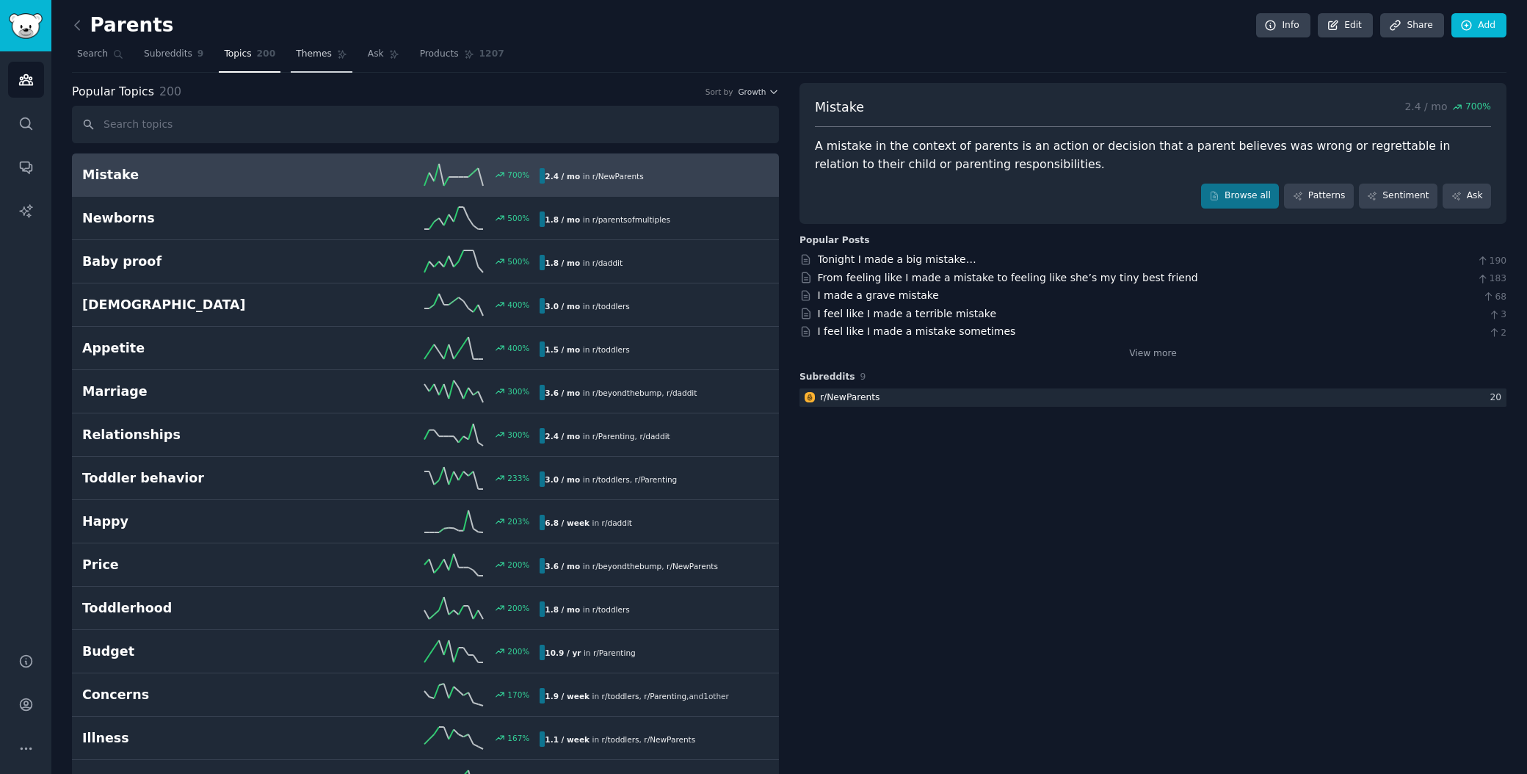
click at [311, 56] on span "Themes" at bounding box center [314, 54] width 36 height 13
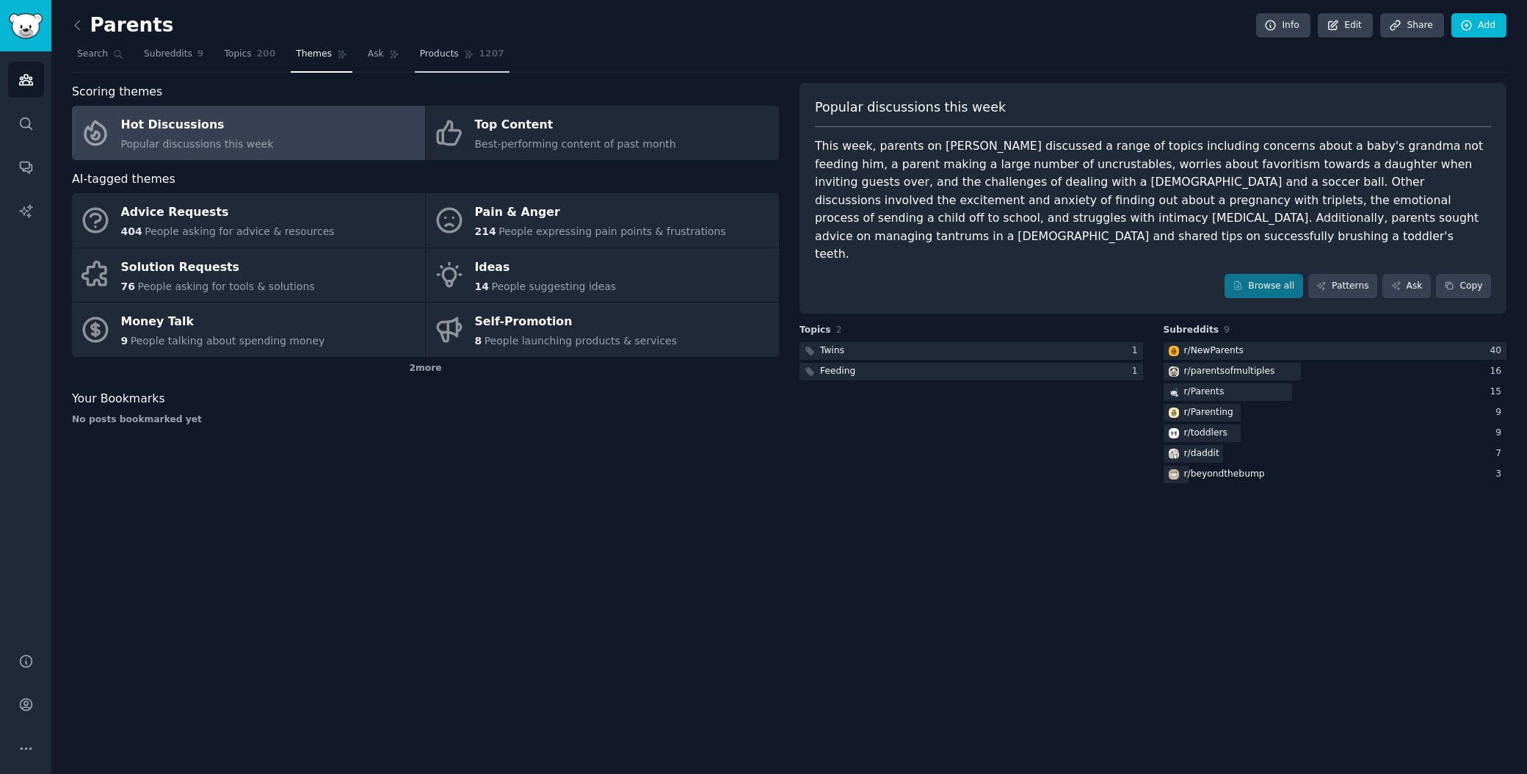
click at [420, 48] on span "Products" at bounding box center [439, 54] width 39 height 13
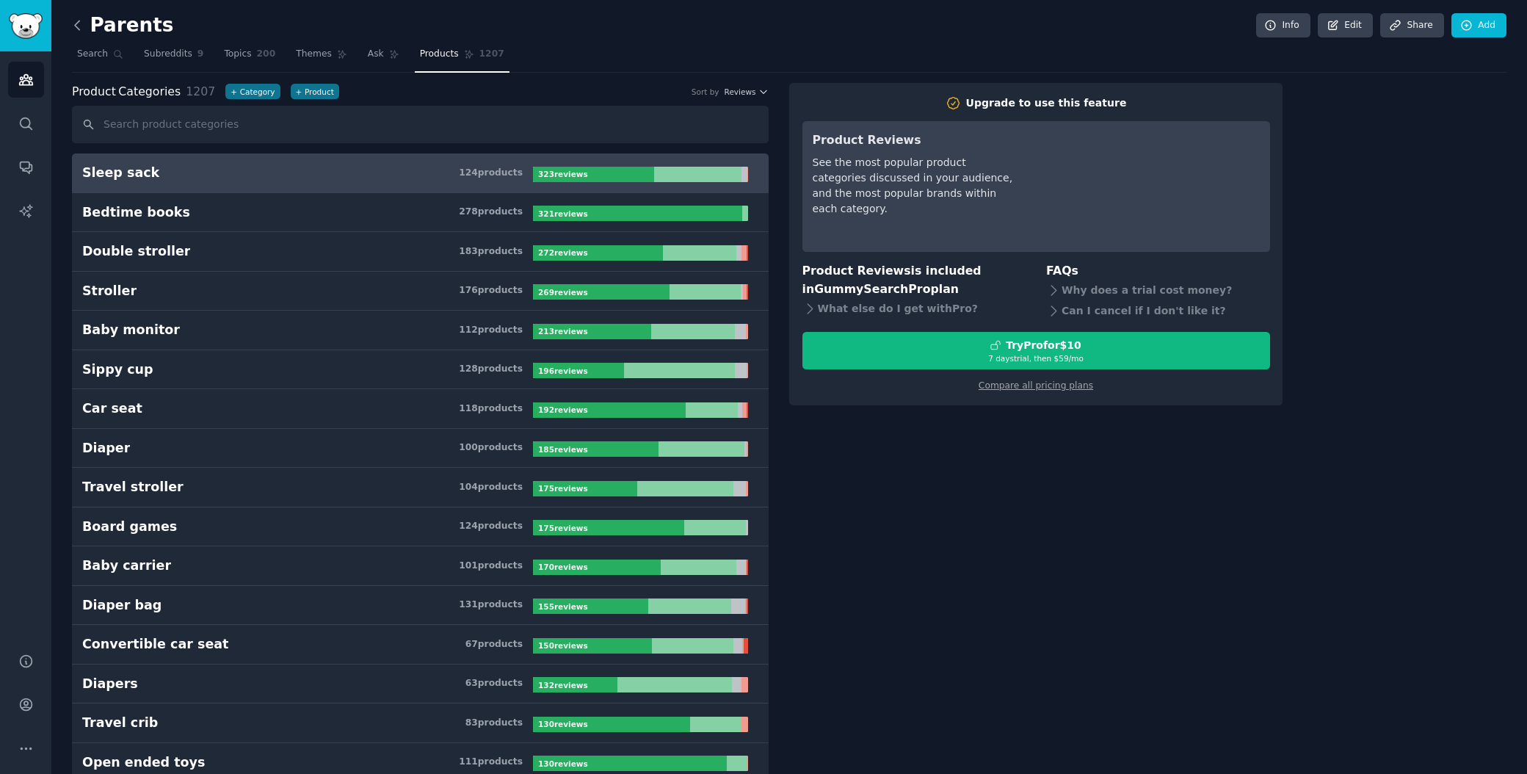
click at [78, 26] on icon at bounding box center [77, 25] width 15 height 15
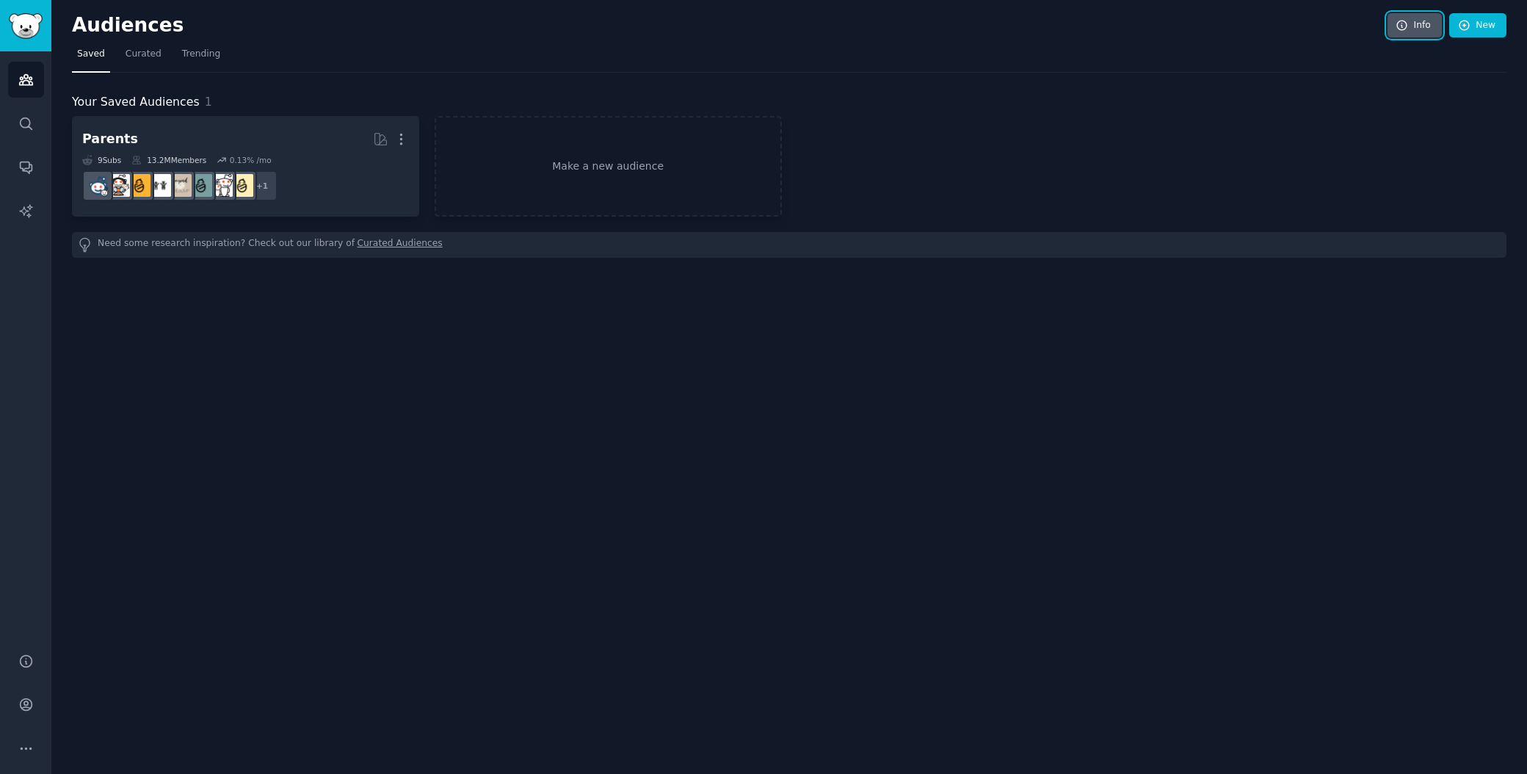
click at [1421, 23] on link "Info" at bounding box center [1415, 25] width 54 height 25
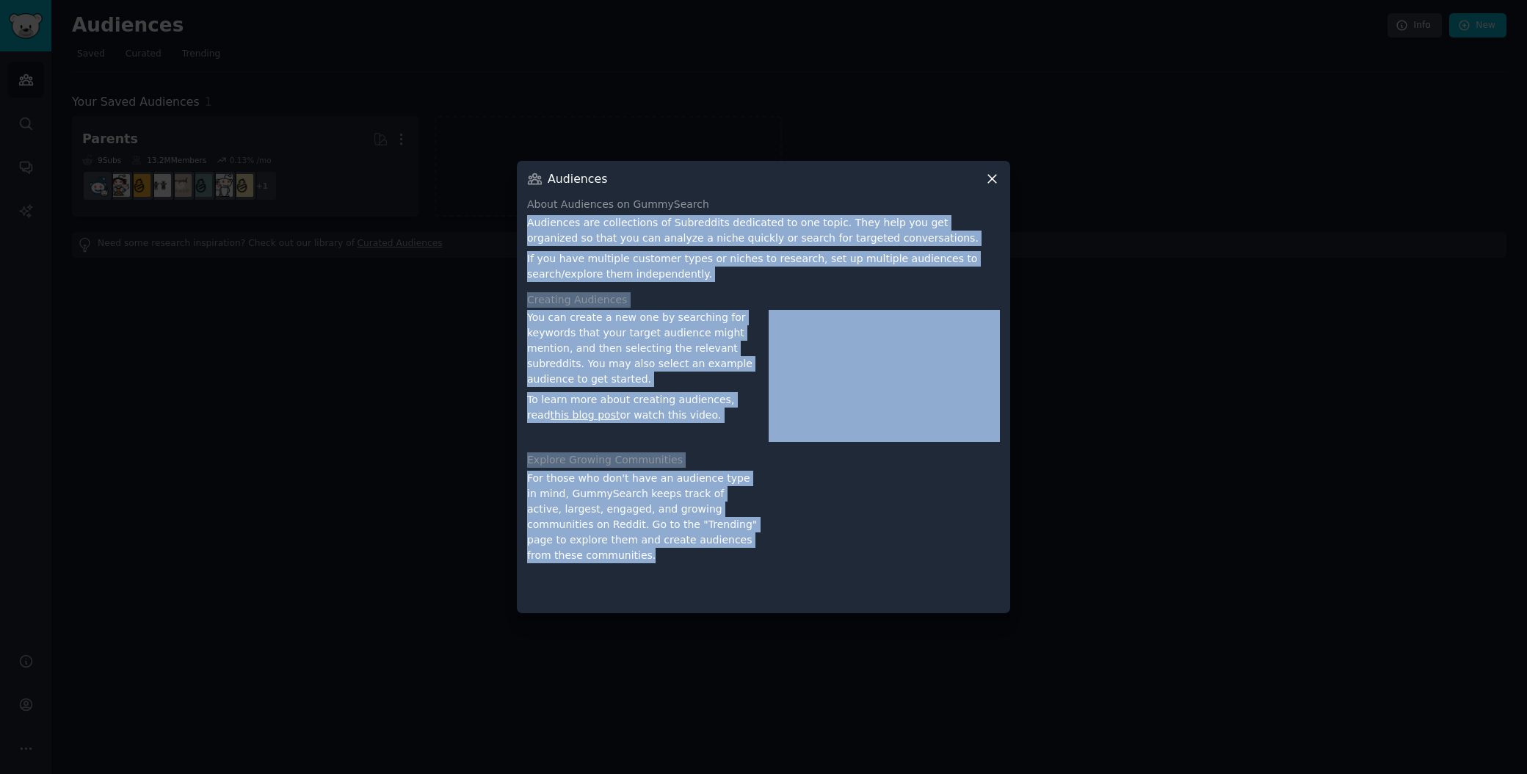
drag, startPoint x: 529, startPoint y: 222, endPoint x: 690, endPoint y: 542, distance: 357.6
click at [690, 542] on div "About Audiences on GummySearch Audiences are collections of Subreddits dedicate…" at bounding box center [763, 400] width 473 height 406
copy div "Audiences are collections of Subreddits dedicated to one topic. They help you g…"
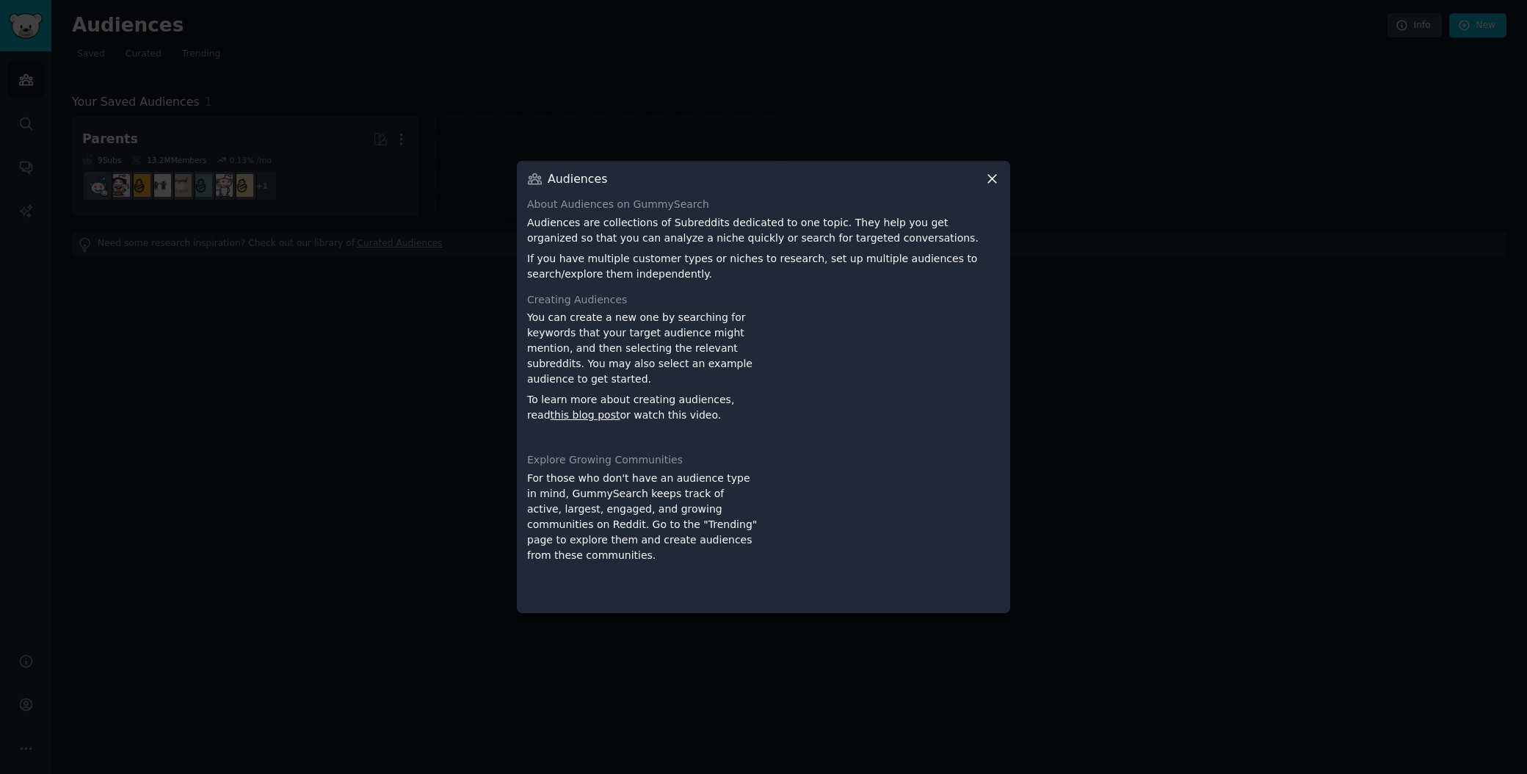
click at [1159, 71] on div at bounding box center [763, 387] width 1527 height 774
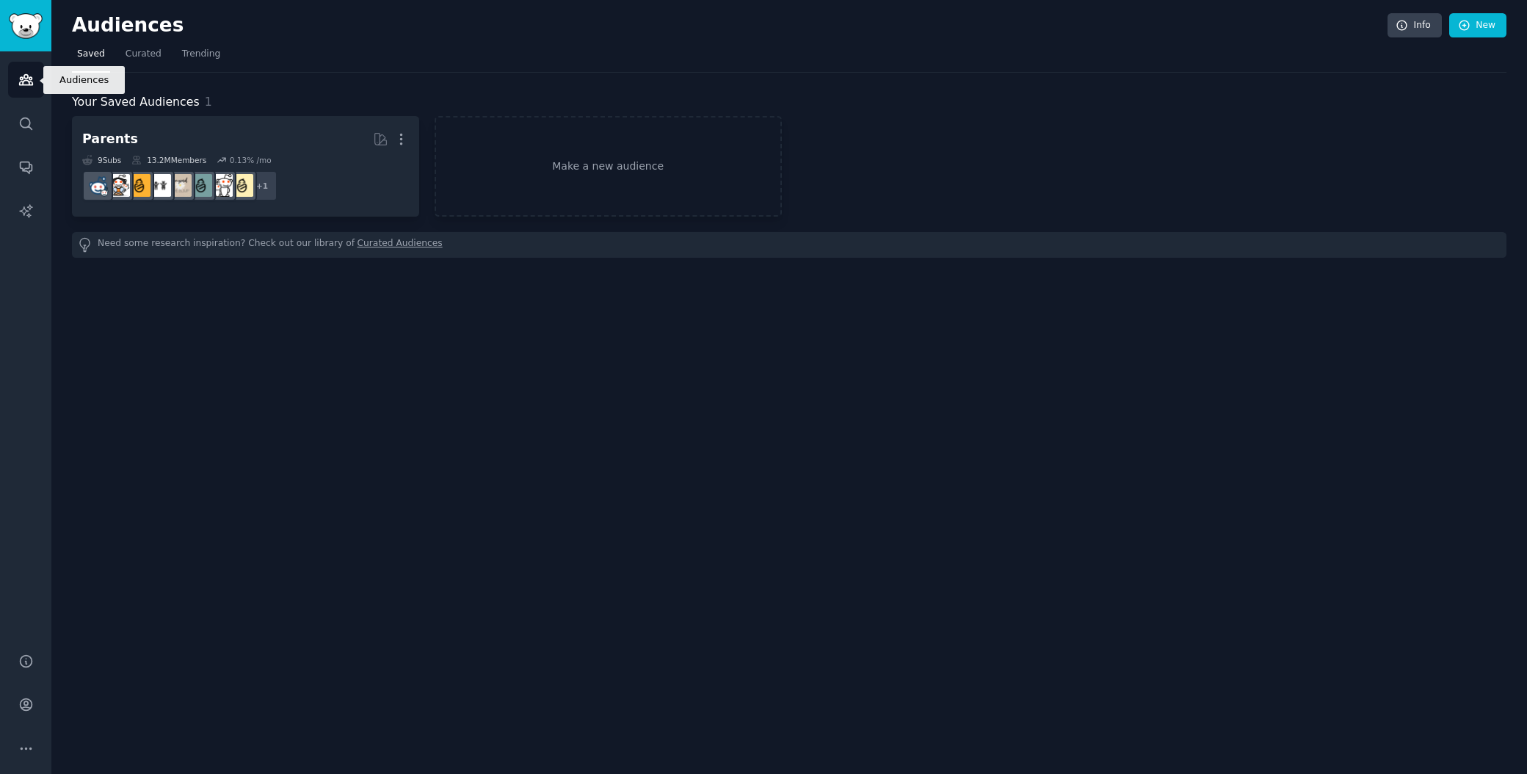
click at [28, 76] on icon "Sidebar" at bounding box center [25, 79] width 15 height 15
click at [24, 76] on icon "Sidebar" at bounding box center [25, 80] width 13 height 10
click at [23, 33] on img "Sidebar" at bounding box center [26, 26] width 34 height 26
click at [1419, 32] on link "Info" at bounding box center [1415, 25] width 54 height 25
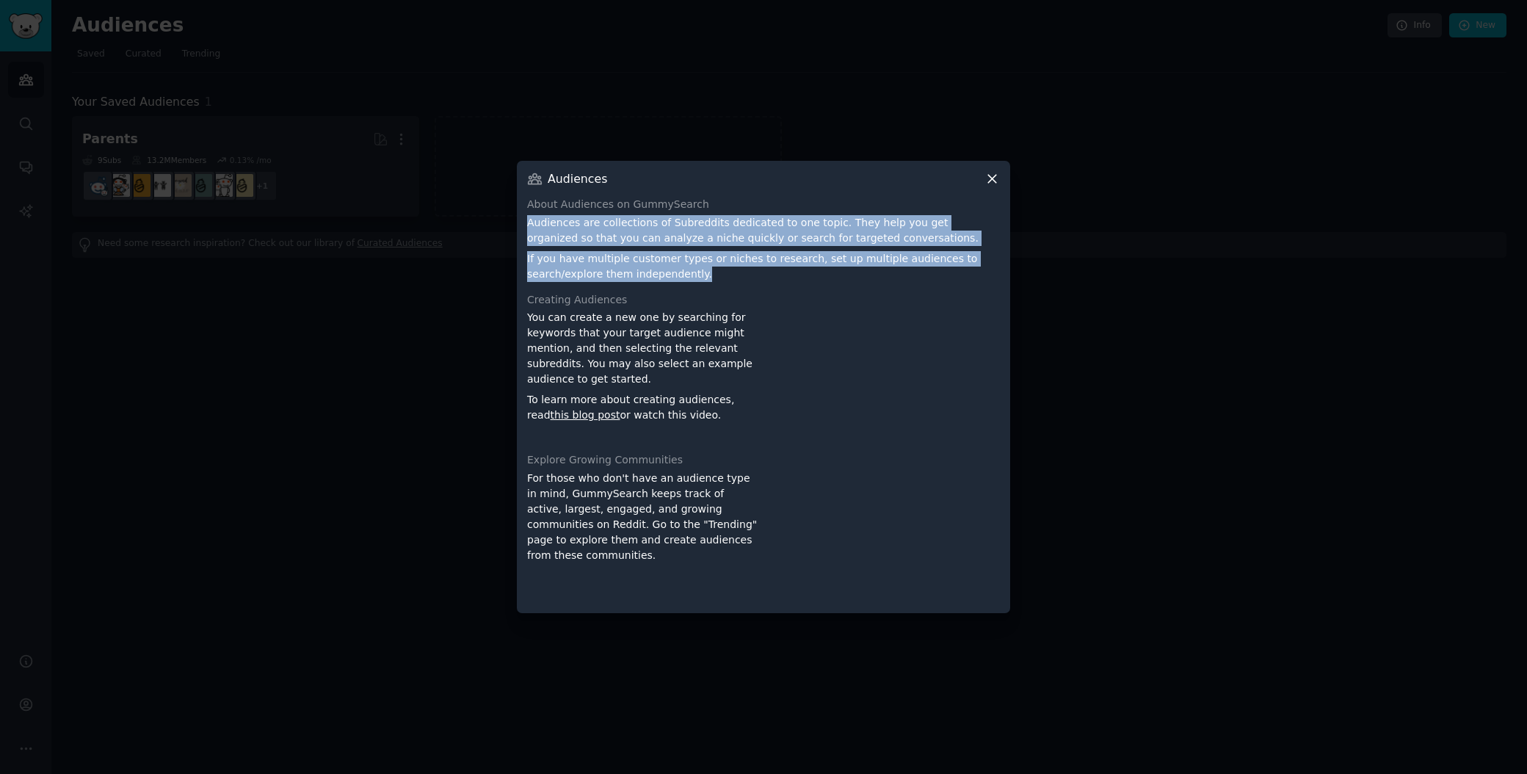
drag, startPoint x: 522, startPoint y: 224, endPoint x: 709, endPoint y: 278, distance: 194.0
click at [709, 278] on div "Audiences About Audiences on GummySearch Audiences are collections of Subreddit…" at bounding box center [763, 387] width 493 height 452
copy div "Audiences are collections of Subreddits dedicated to one topic. They help you g…"
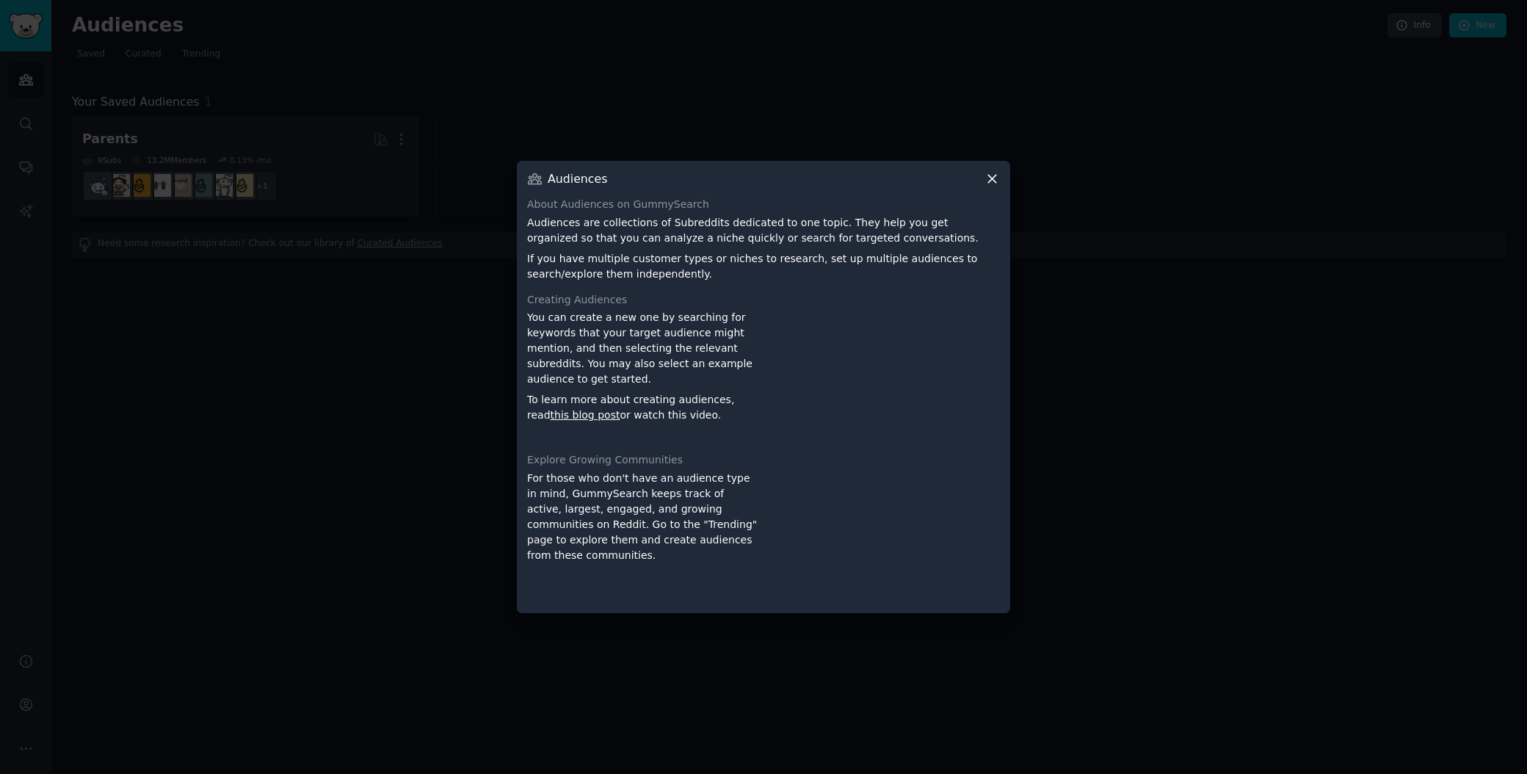
click at [1053, 106] on div at bounding box center [763, 387] width 1527 height 774
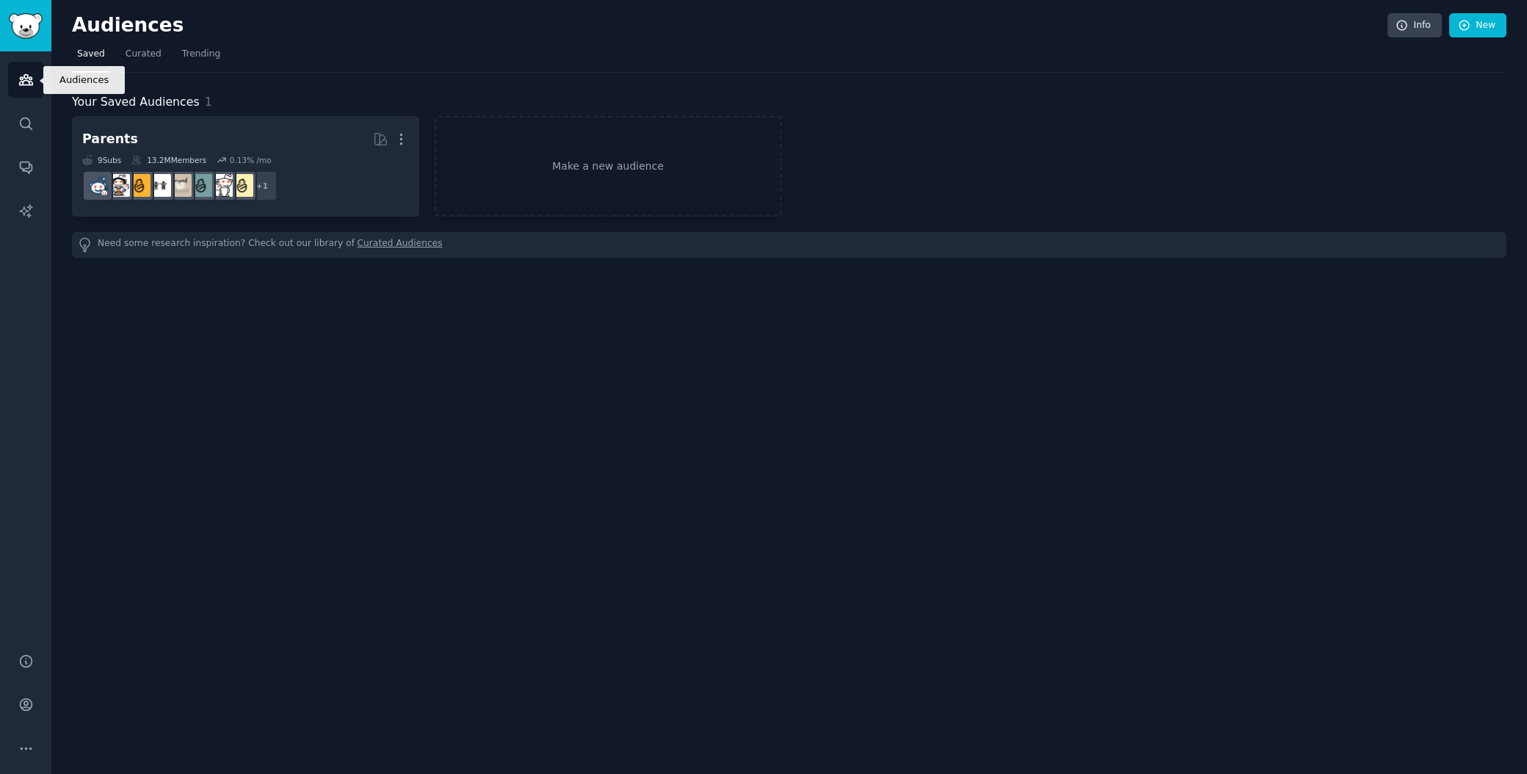
click at [18, 78] on icon "Sidebar" at bounding box center [25, 79] width 15 height 15
click at [210, 60] on link "Trending" at bounding box center [201, 58] width 48 height 30
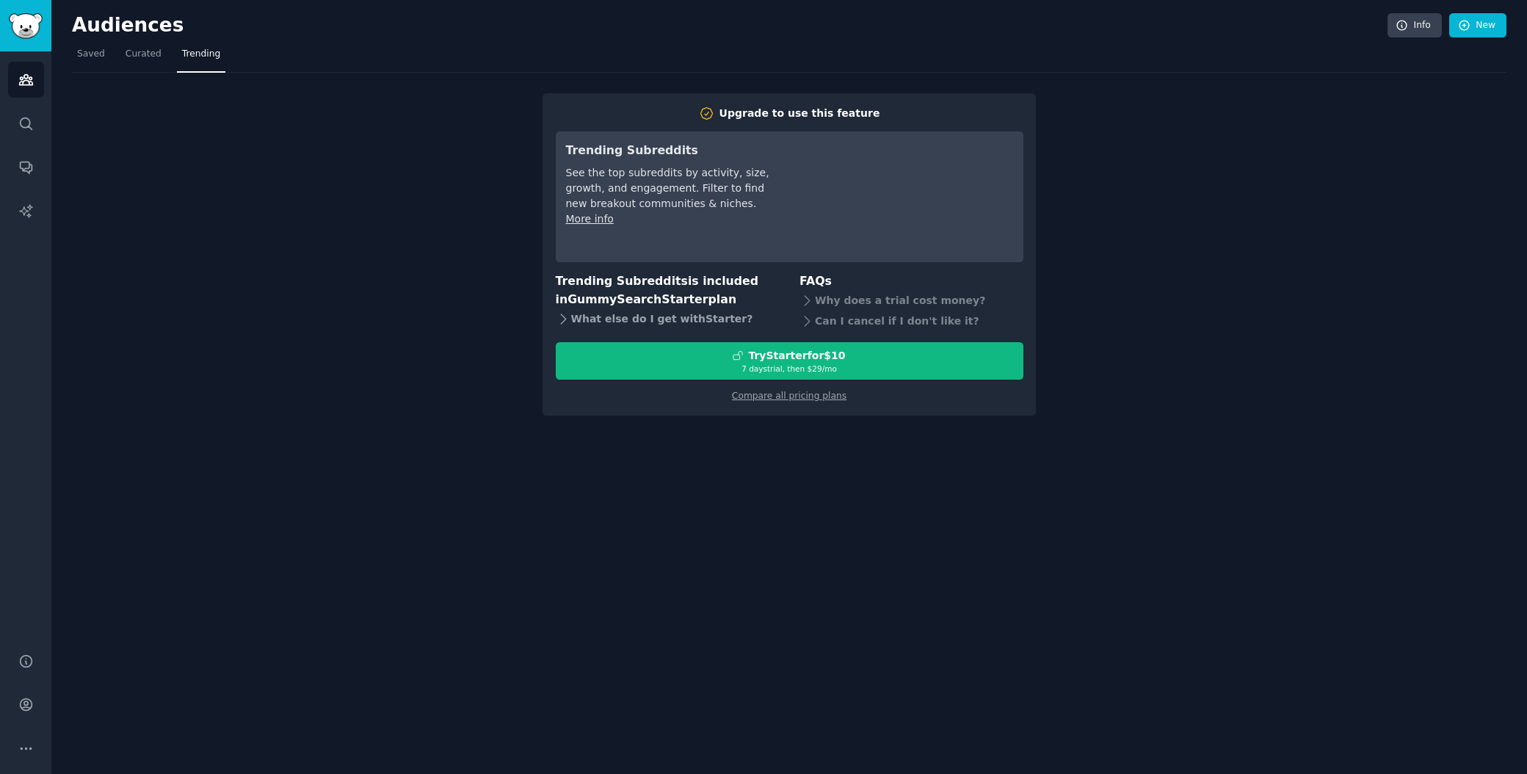
click at [564, 316] on icon at bounding box center [563, 319] width 5 height 10
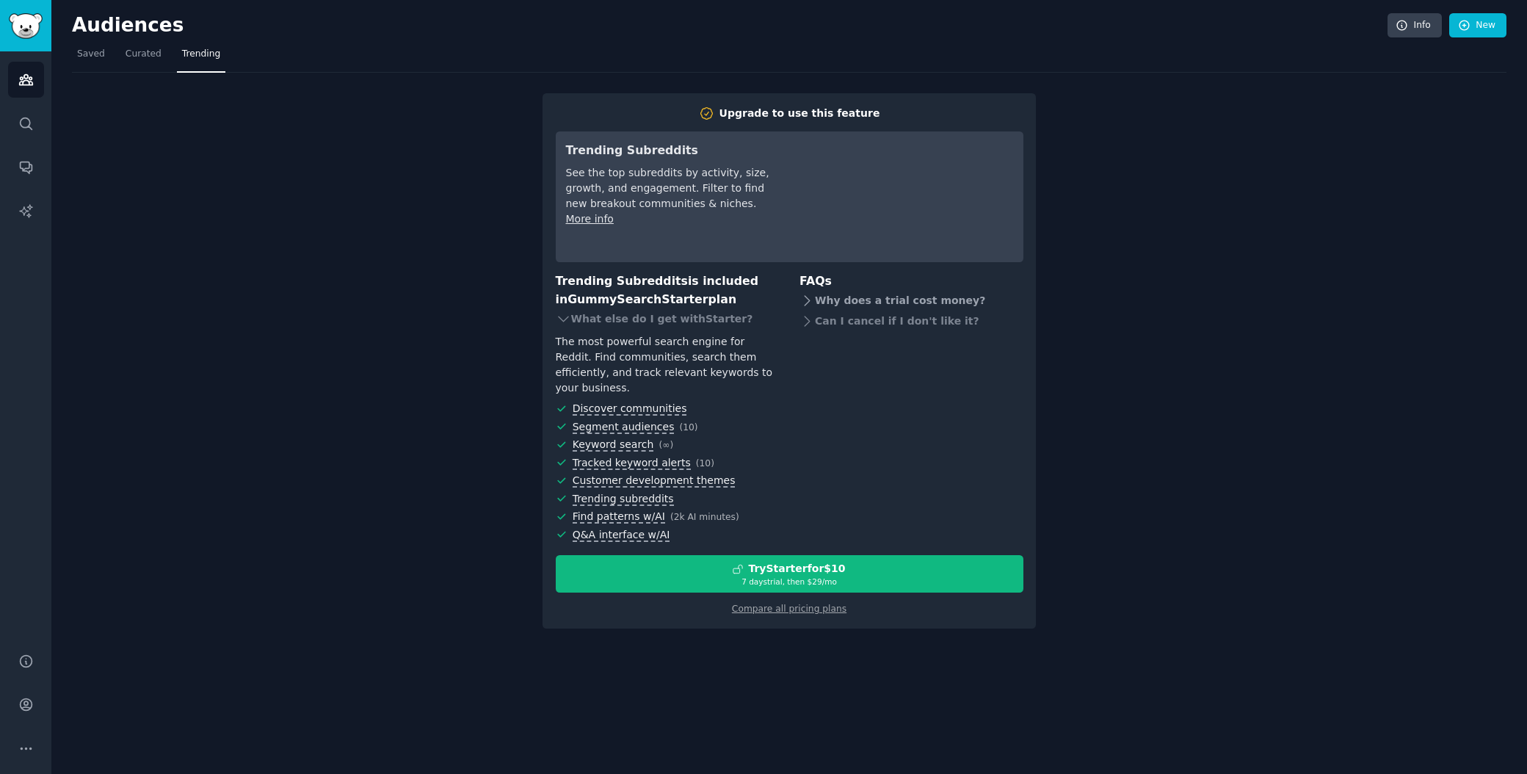
click at [808, 301] on icon at bounding box center [807, 301] width 5 height 10
click at [802, 352] on icon at bounding box center [807, 346] width 15 height 15
click at [605, 222] on link "More info" at bounding box center [590, 219] width 48 height 12
click at [1261, 151] on div "Upgrade to use this feature Trending Subreddits See the top subreddits by activ…" at bounding box center [789, 351] width 1435 height 557
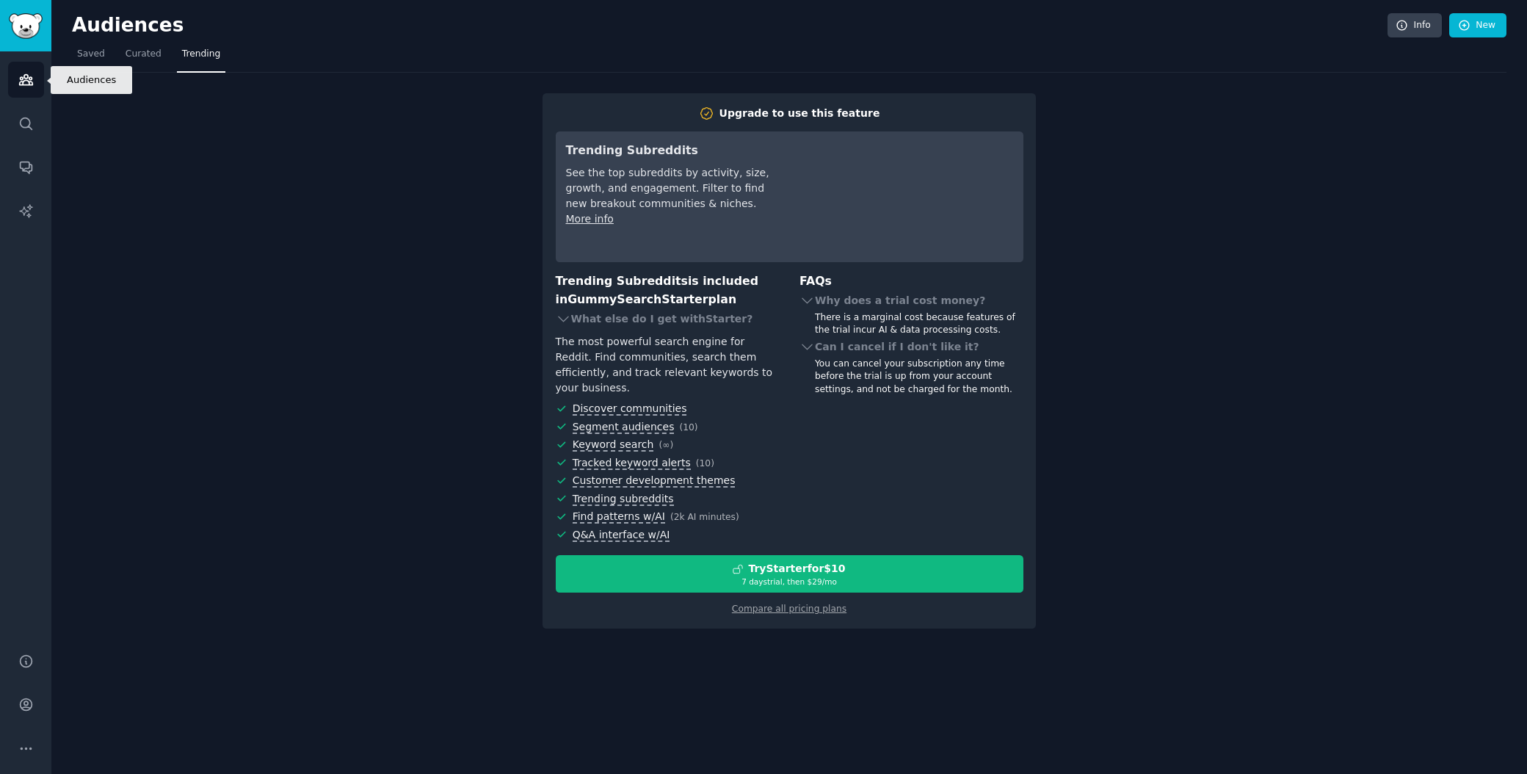
click at [19, 78] on icon "Sidebar" at bounding box center [25, 80] width 13 height 10
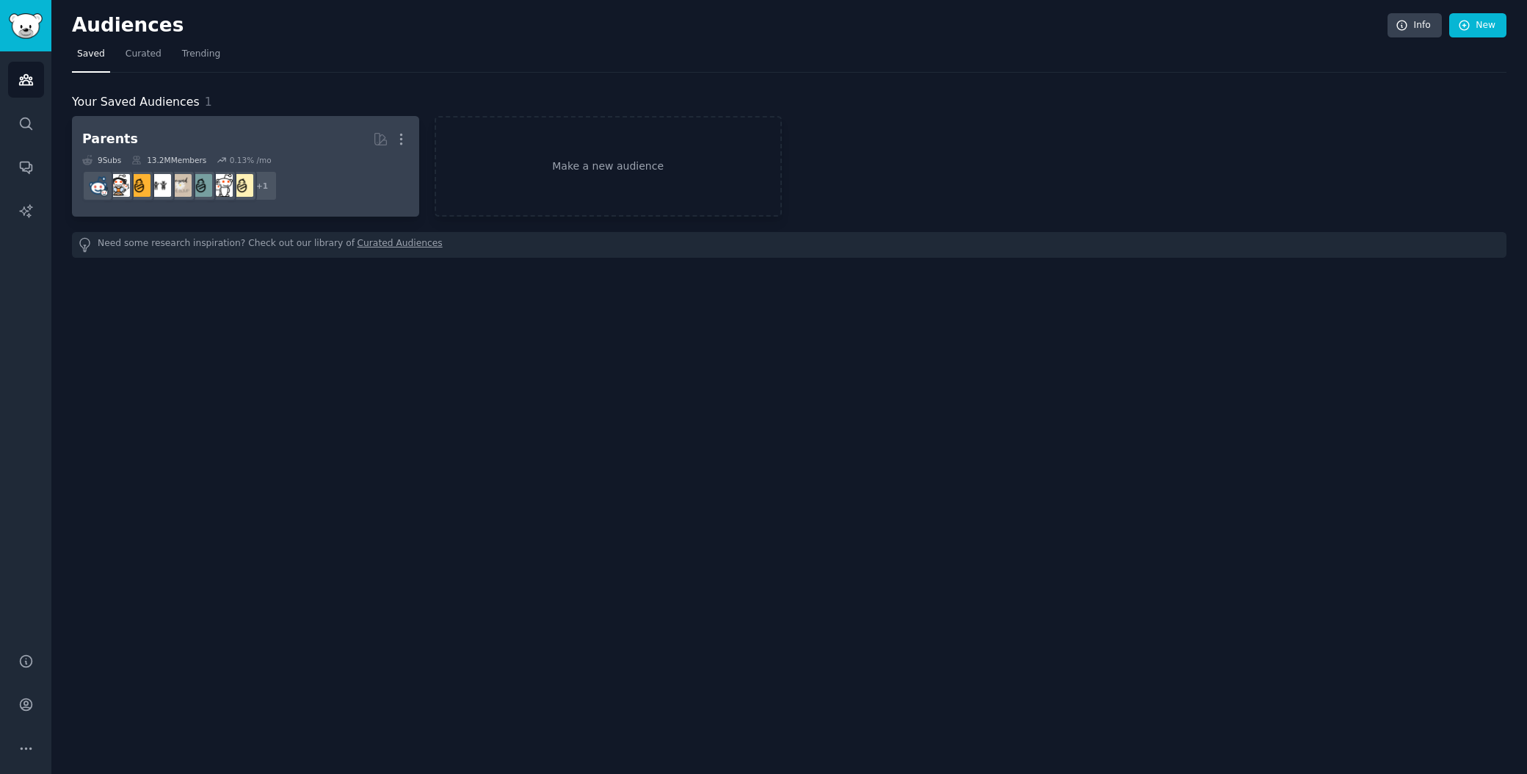
click at [228, 136] on h2 "Parents More" at bounding box center [245, 139] width 327 height 26
